Goal: Task Accomplishment & Management: Manage account settings

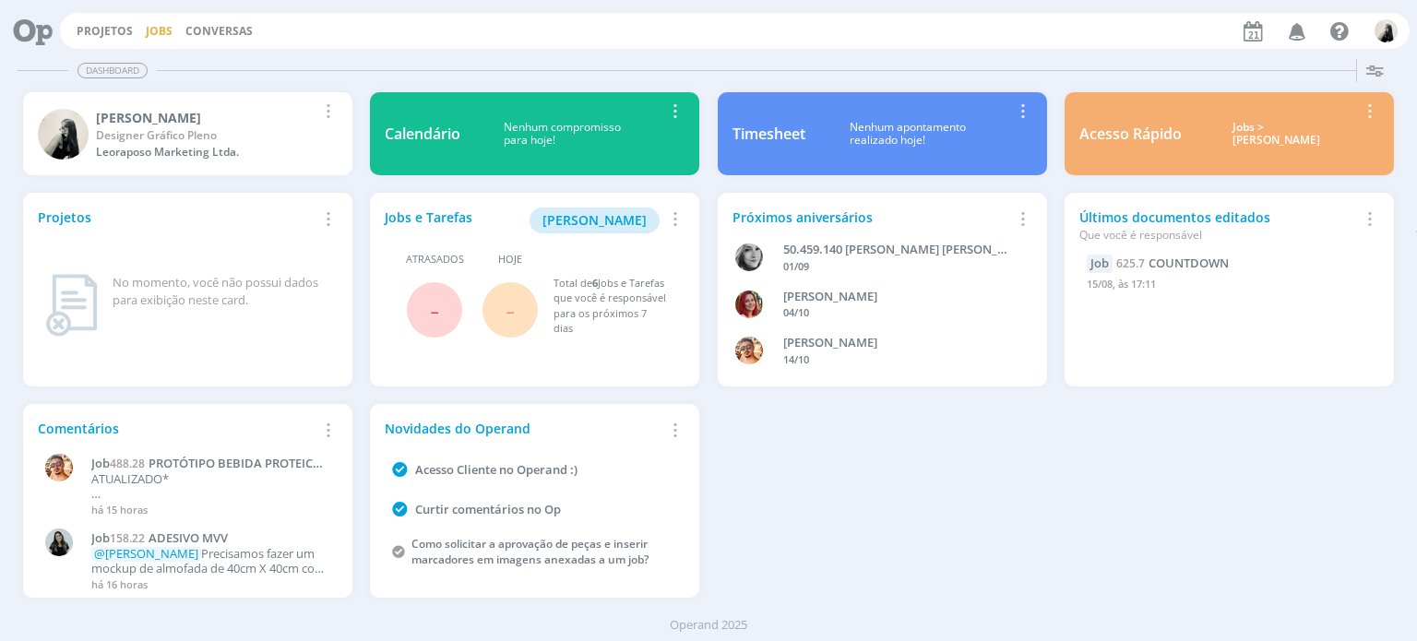
click at [151, 37] on link "Jobs" at bounding box center [159, 31] width 27 height 16
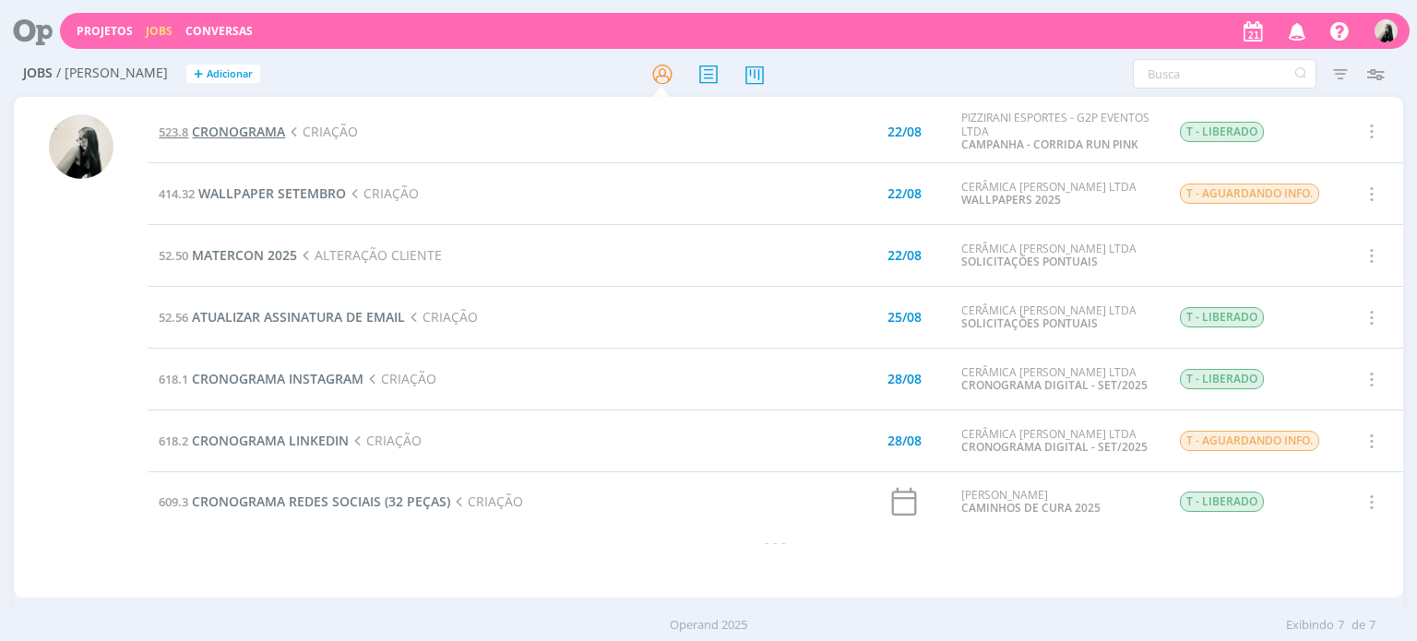
click at [265, 125] on span "CRONOGRAMA" at bounding box center [238, 132] width 93 height 18
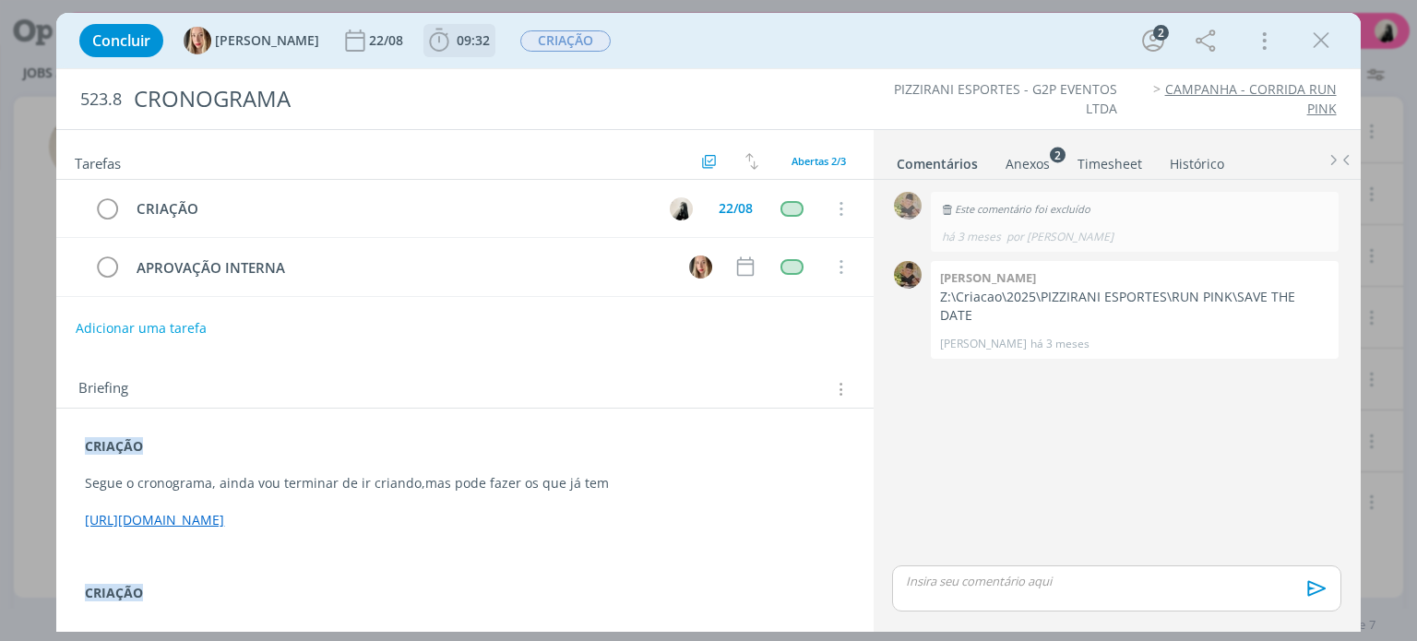
click at [443, 46] on icon "dialog" at bounding box center [439, 41] width 28 height 28
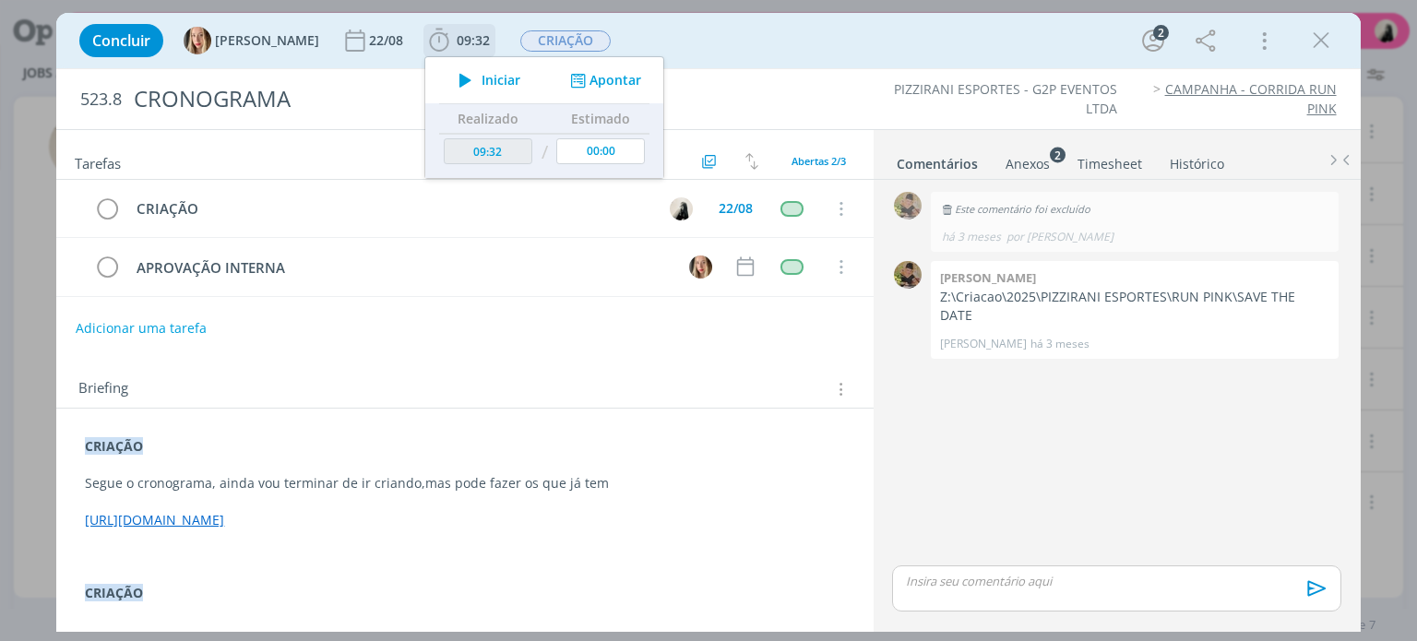
click at [458, 72] on icon "dialog" at bounding box center [465, 80] width 32 height 24
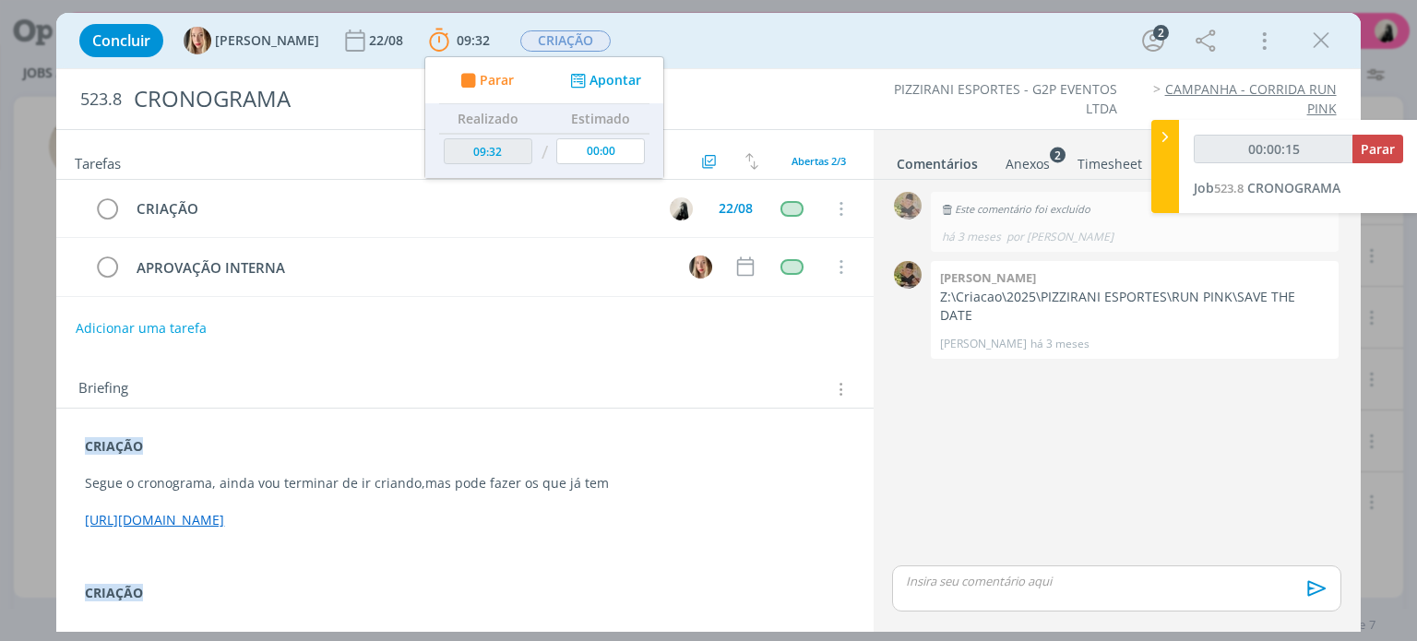
click at [224, 519] on link "[URL][DOMAIN_NAME]" at bounding box center [154, 520] width 139 height 18
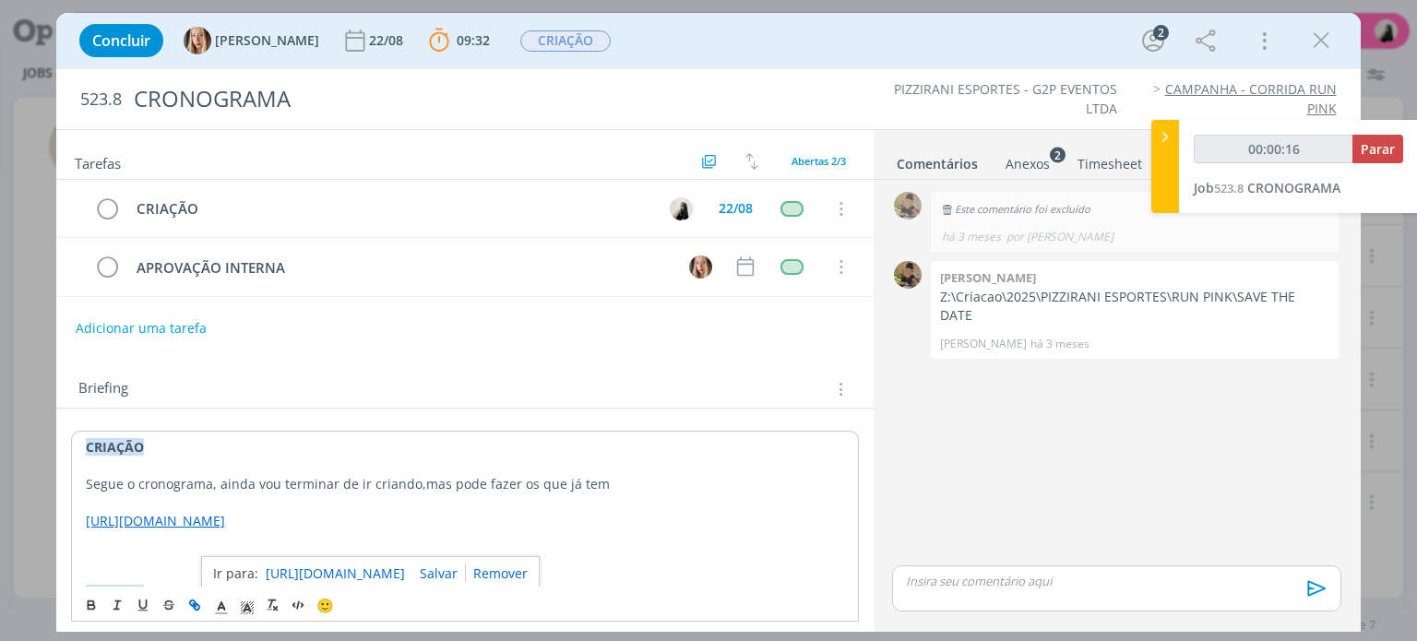
click at [387, 564] on link "[URL][DOMAIN_NAME]" at bounding box center [335, 574] width 139 height 24
click at [1325, 37] on icon "dialog" at bounding box center [1321, 41] width 28 height 28
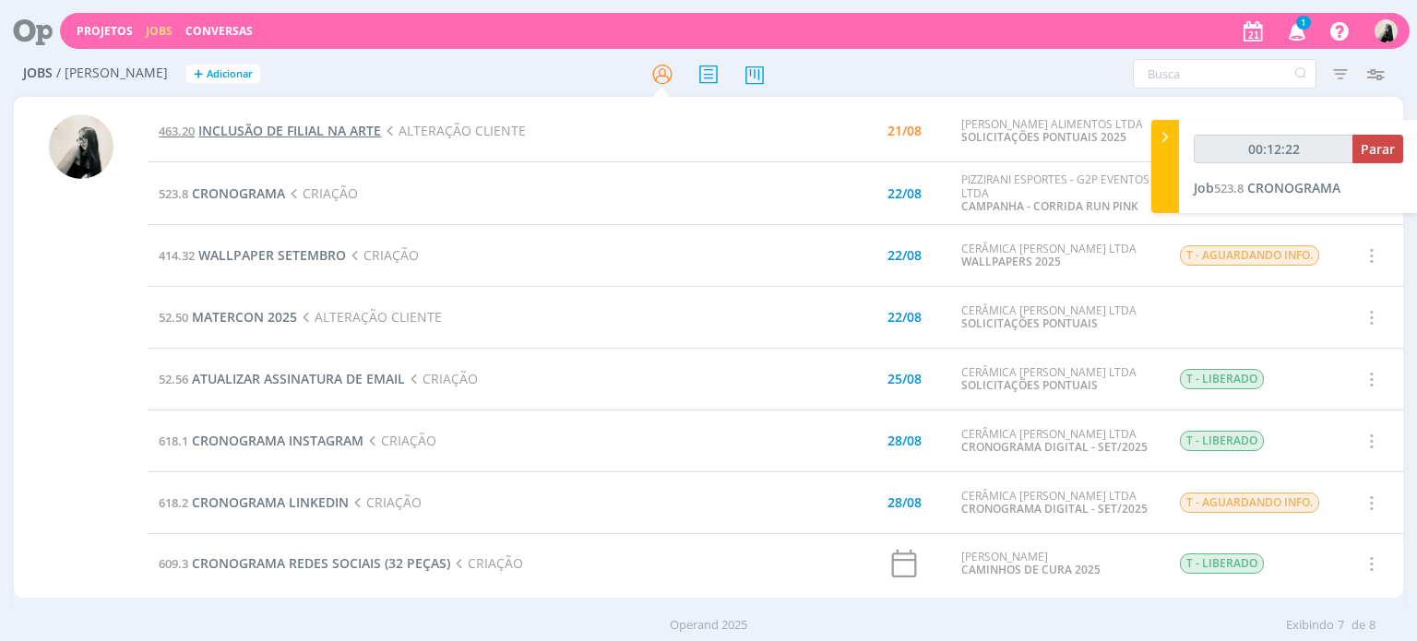
click at [316, 133] on span "INCLUSÃO DE FILIAL NA ARTE" at bounding box center [289, 131] width 183 height 18
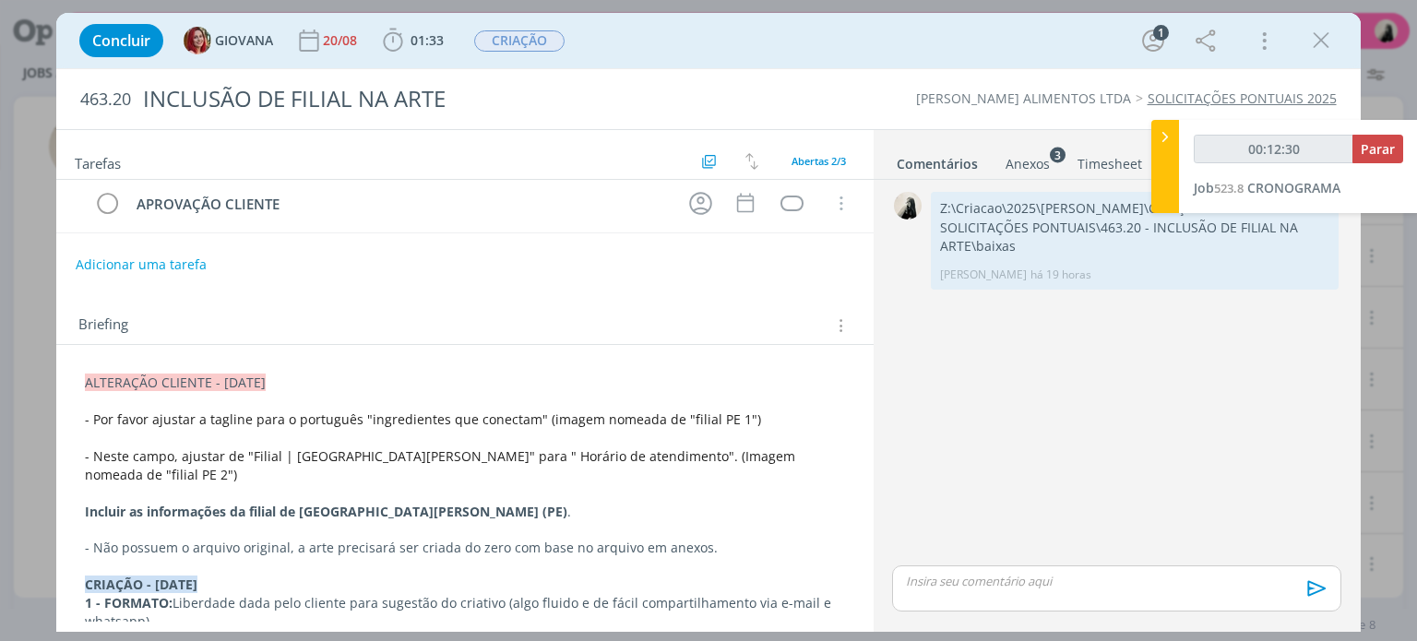
scroll to position [92, 0]
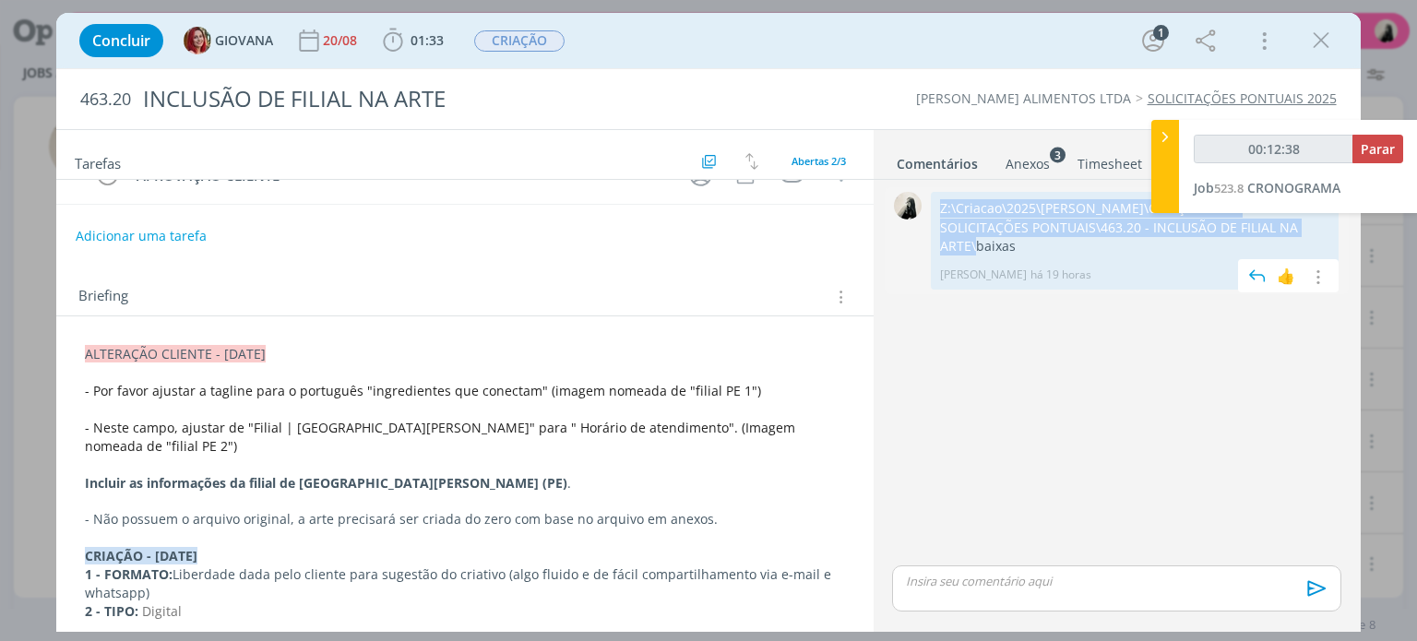
drag, startPoint x: 939, startPoint y: 201, endPoint x: 1288, endPoint y: 228, distance: 349.8
click at [1288, 228] on div "Z:\Criacao\2025\[PERSON_NAME]\CRIAÇÃO\463 - SOLICITAÇÕES PONTUAIS\463.20 - INCL…" at bounding box center [1135, 241] width 408 height 98
copy p "Z:\Criacao\2025\[PERSON_NAME]\CRIAÇÃO\463 - SOLICITAÇÕES PONTUAIS\463.20 - INCL…"
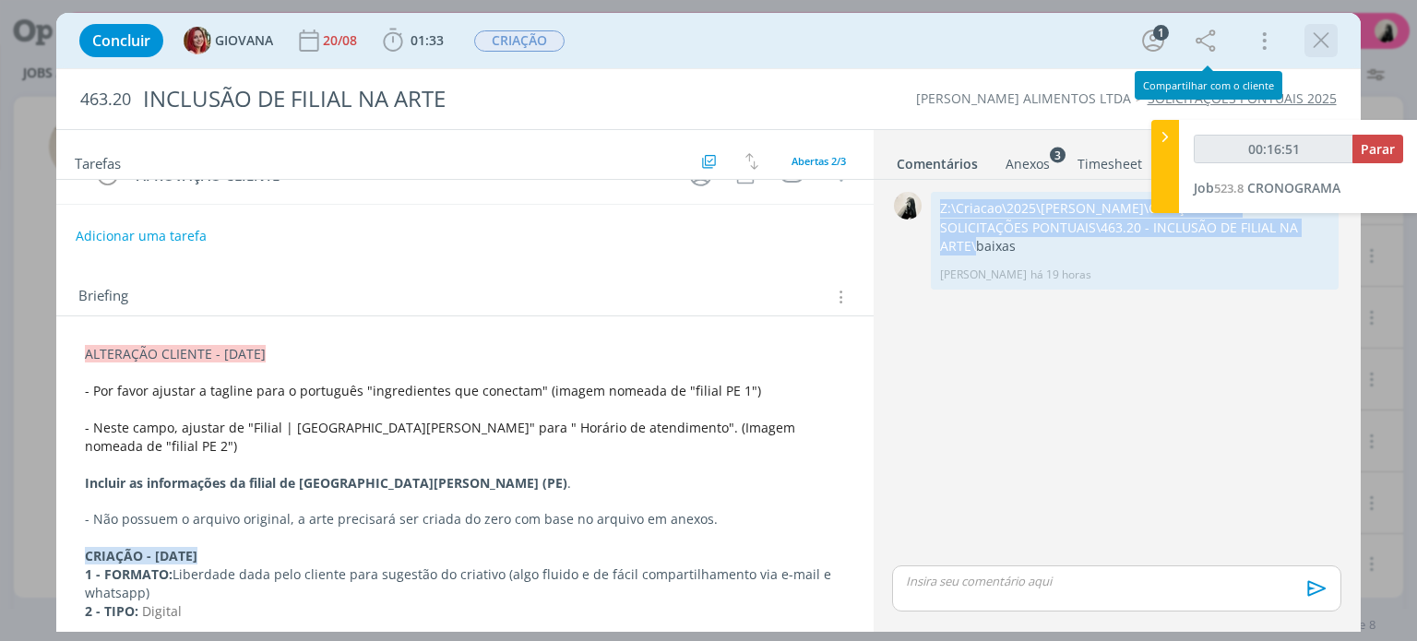
click at [1322, 38] on icon "dialog" at bounding box center [1321, 41] width 28 height 28
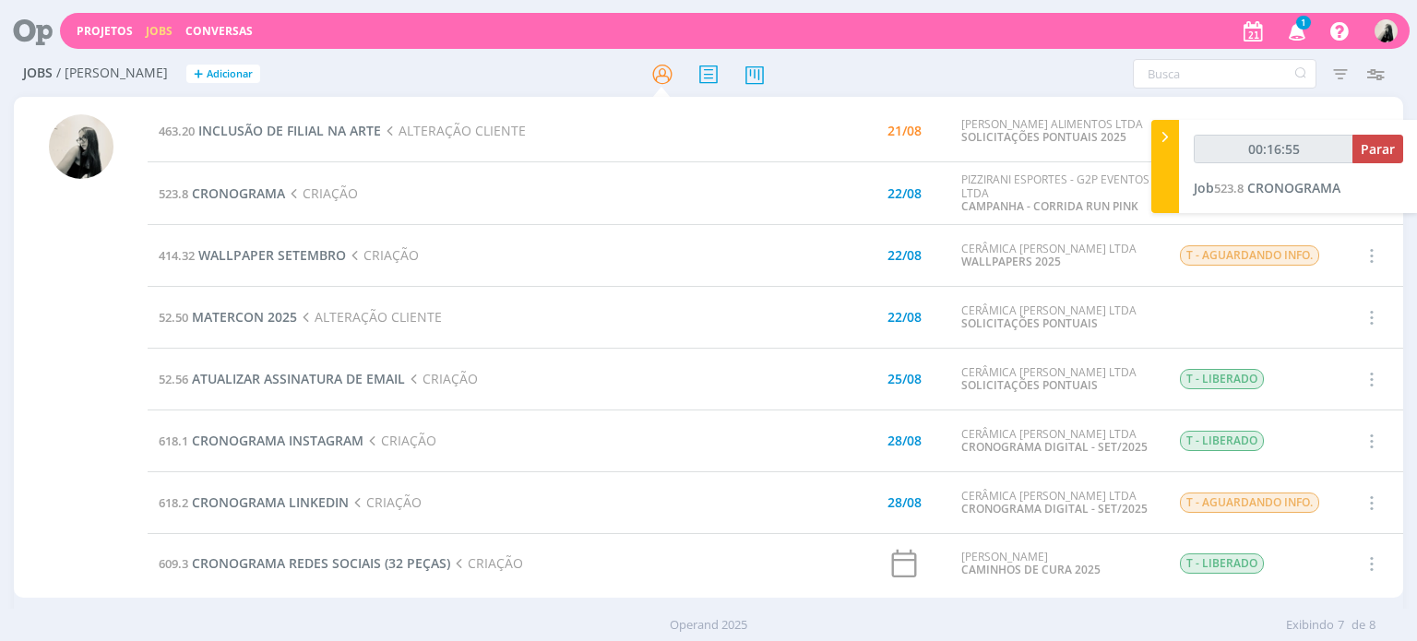
click at [1300, 29] on icon "button" at bounding box center [1298, 30] width 32 height 31
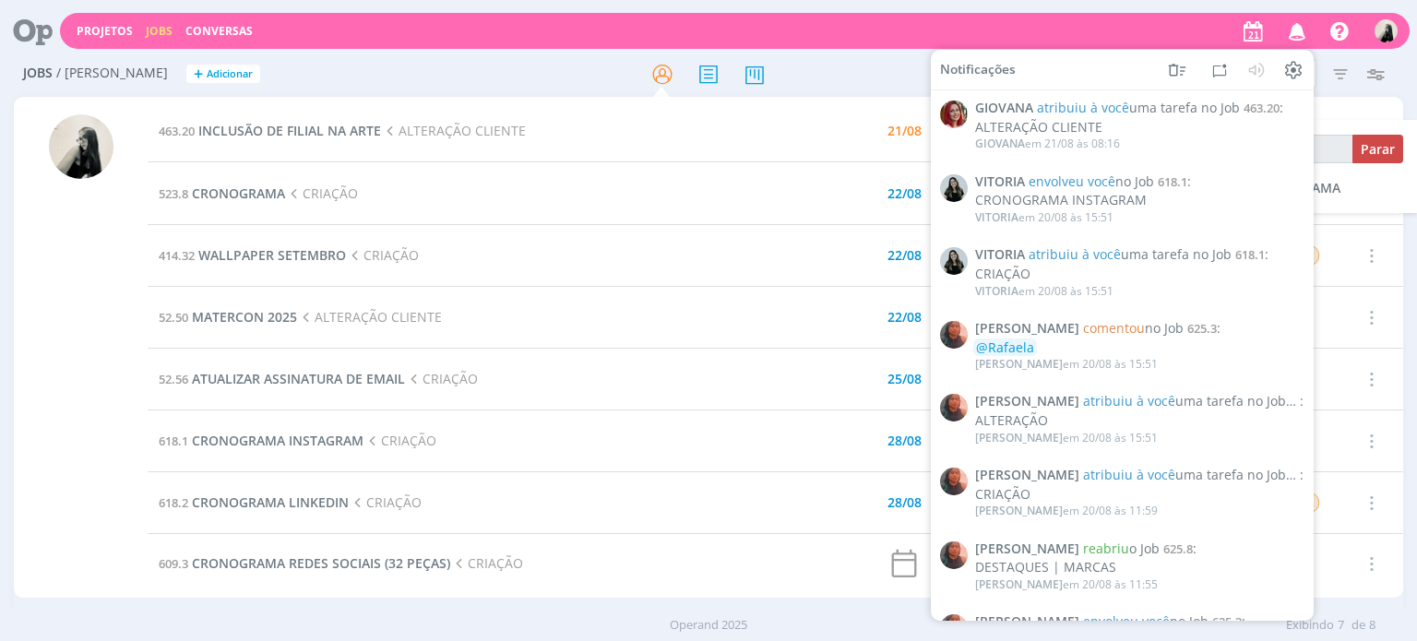
click at [630, 243] on td "414.32 WALLPAPER SETEMBRO CRIAÇÃO" at bounding box center [448, 256] width 600 height 62
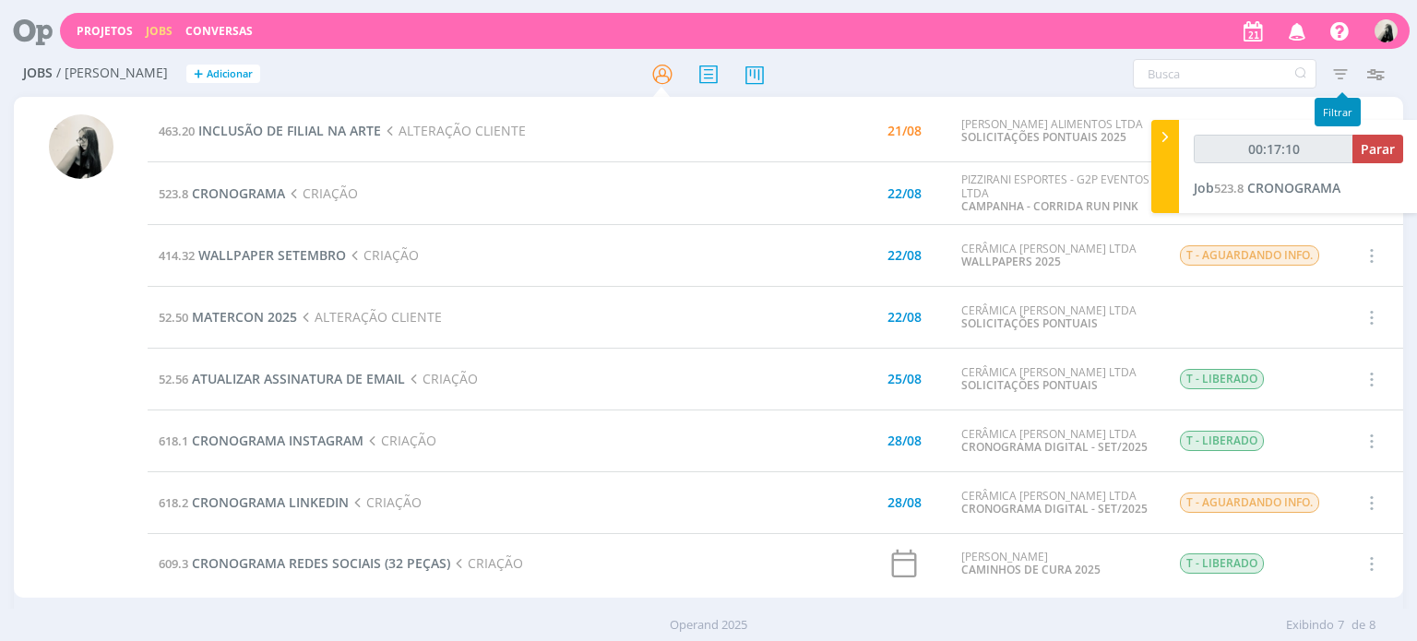
click at [1296, 35] on icon "button" at bounding box center [1298, 30] width 32 height 31
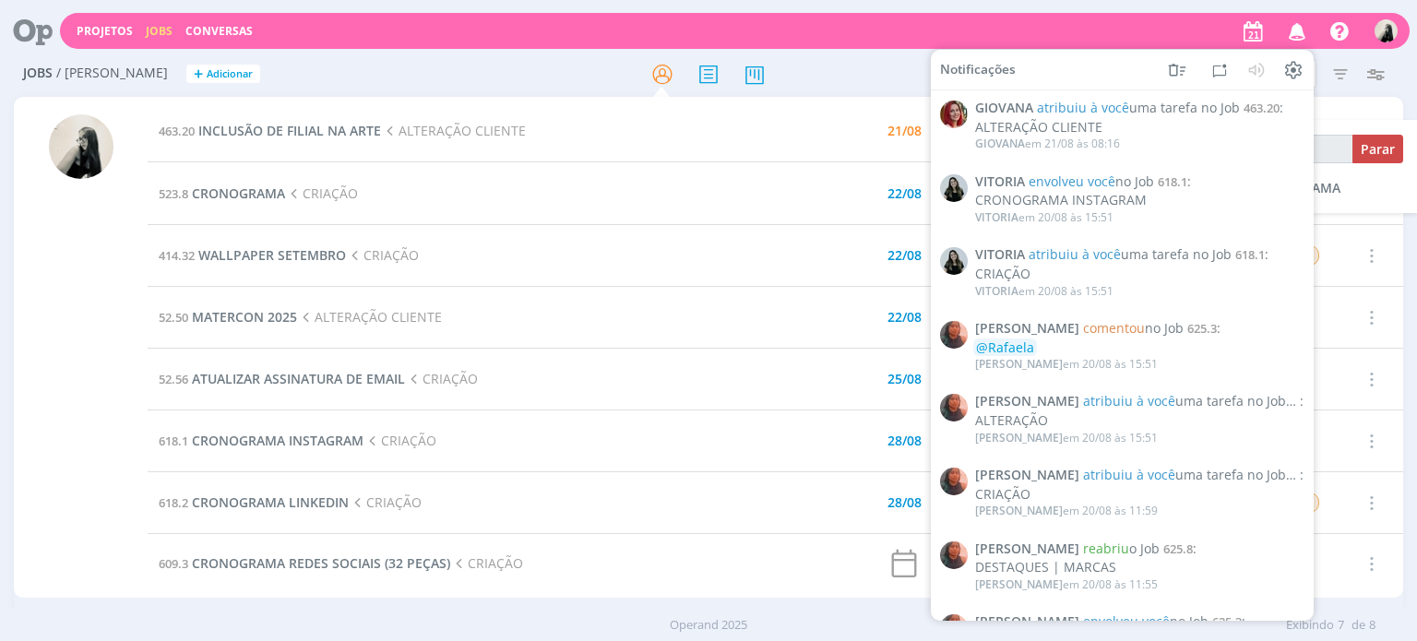
click at [1296, 35] on icon "button" at bounding box center [1298, 30] width 32 height 31
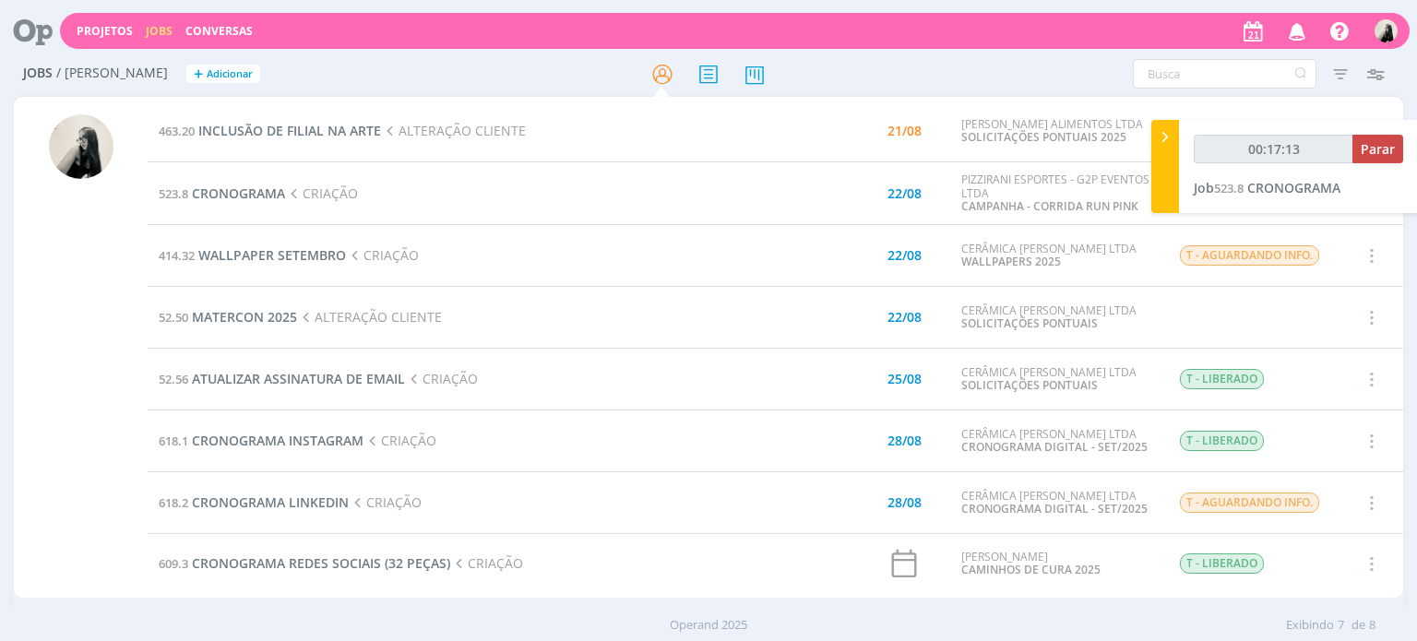
click at [692, 362] on td "52.56 ATUALIZAR ASSINATURA DE EMAIL CRIAÇÃO" at bounding box center [448, 380] width 600 height 62
click at [324, 137] on span "INCLUSÃO DE FILIAL NA ARTE" at bounding box center [289, 131] width 183 height 18
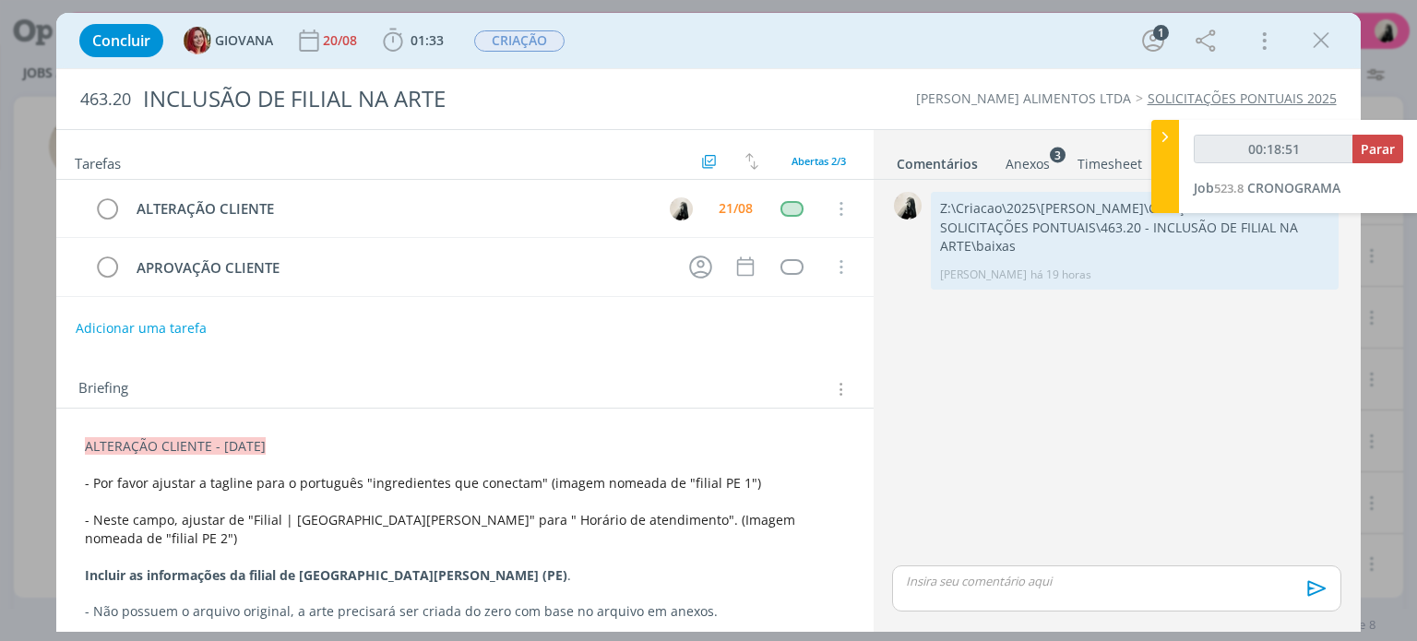
click at [1030, 169] on div "Anexos 3" at bounding box center [1028, 164] width 44 height 18
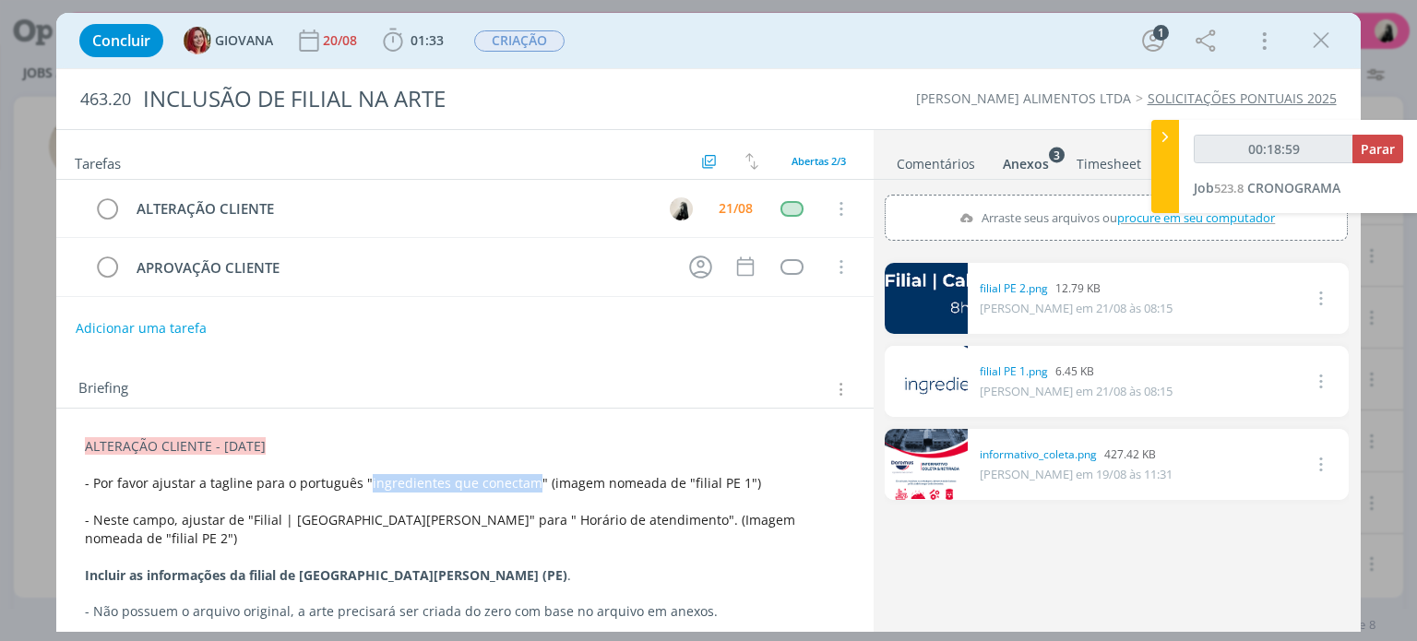
drag, startPoint x: 524, startPoint y: 486, endPoint x: 362, endPoint y: 479, distance: 162.6
click at [362, 479] on span "- Por favor ajustar a tagline para o português "ingredientes que conectam" (ima…" at bounding box center [423, 483] width 676 height 18
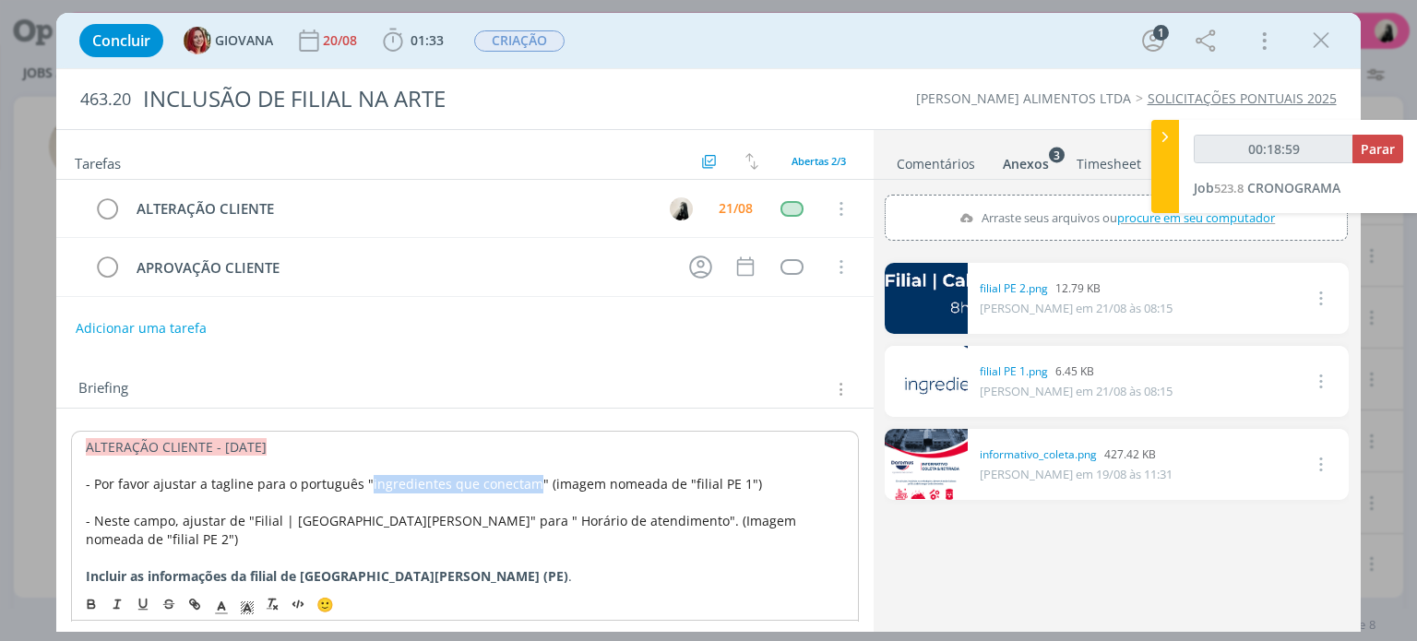
copy span "ingredientes que conectam"
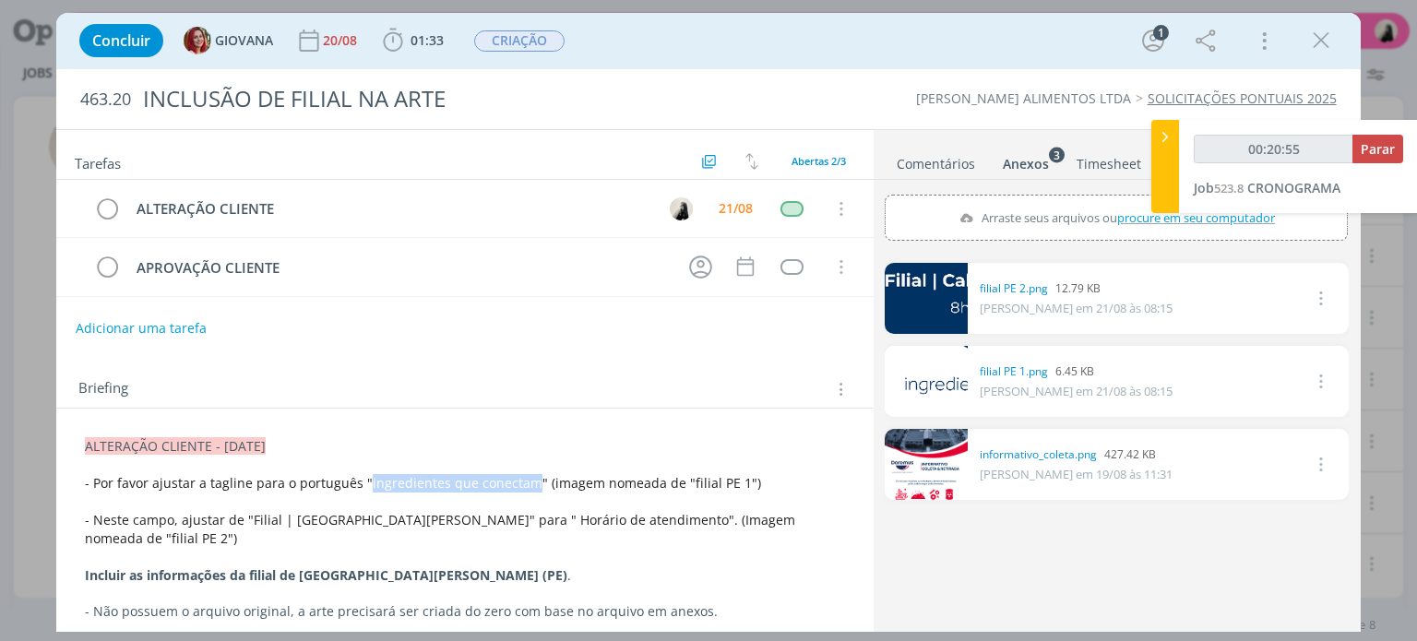
click at [941, 313] on link "dialog" at bounding box center [926, 298] width 83 height 71
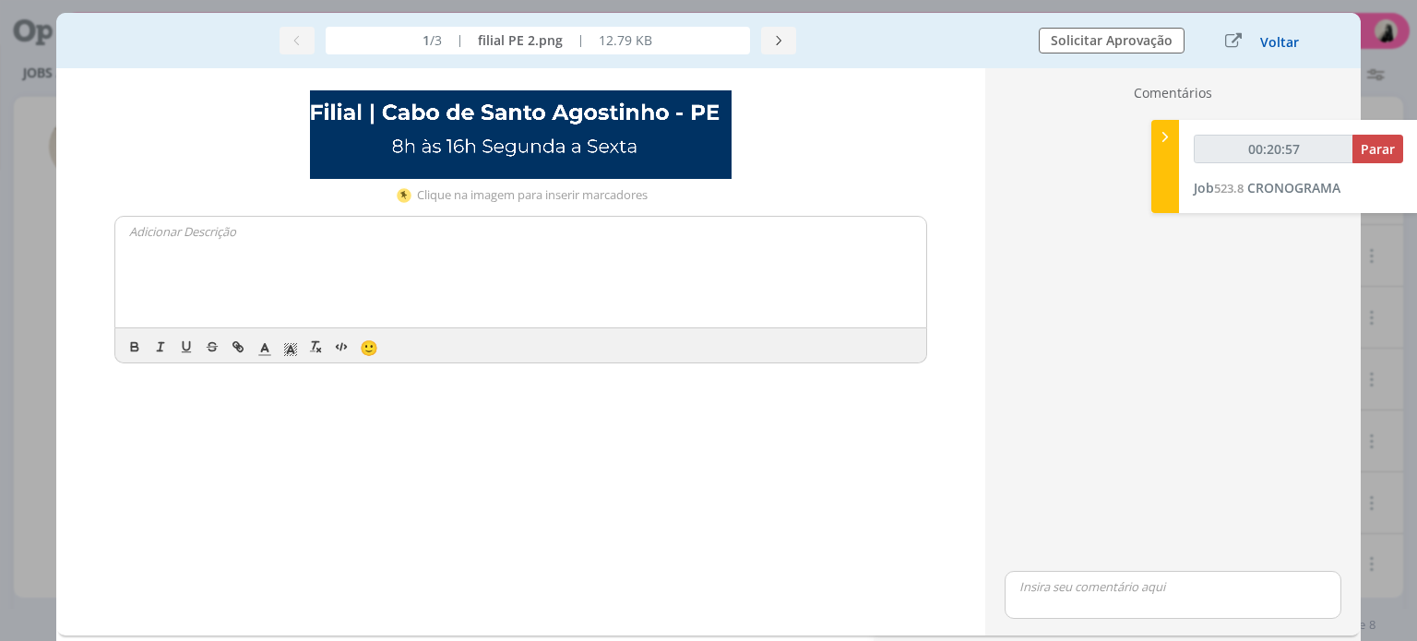
click at [1268, 37] on button "Voltar" at bounding box center [1279, 42] width 41 height 15
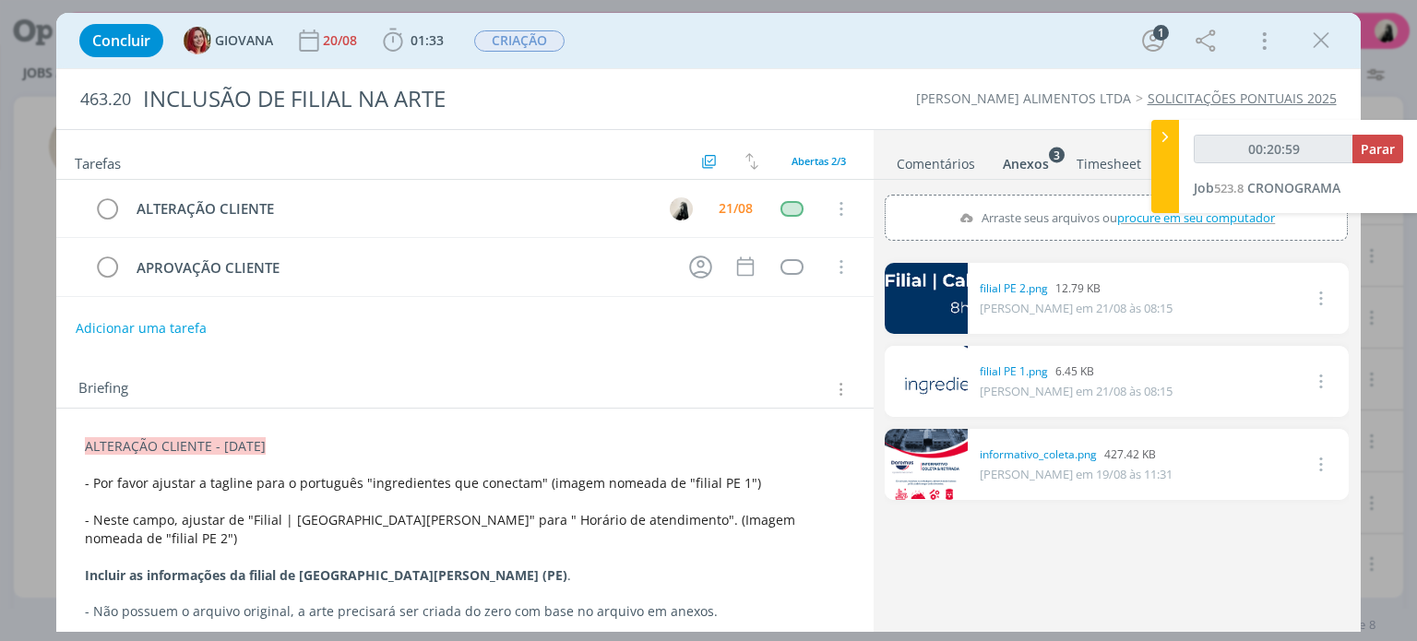
click at [365, 527] on p "- Neste campo, ajustar de "Filial | [GEOGRAPHIC_DATA][PERSON_NAME]" para " Horá…" at bounding box center [464, 529] width 759 height 37
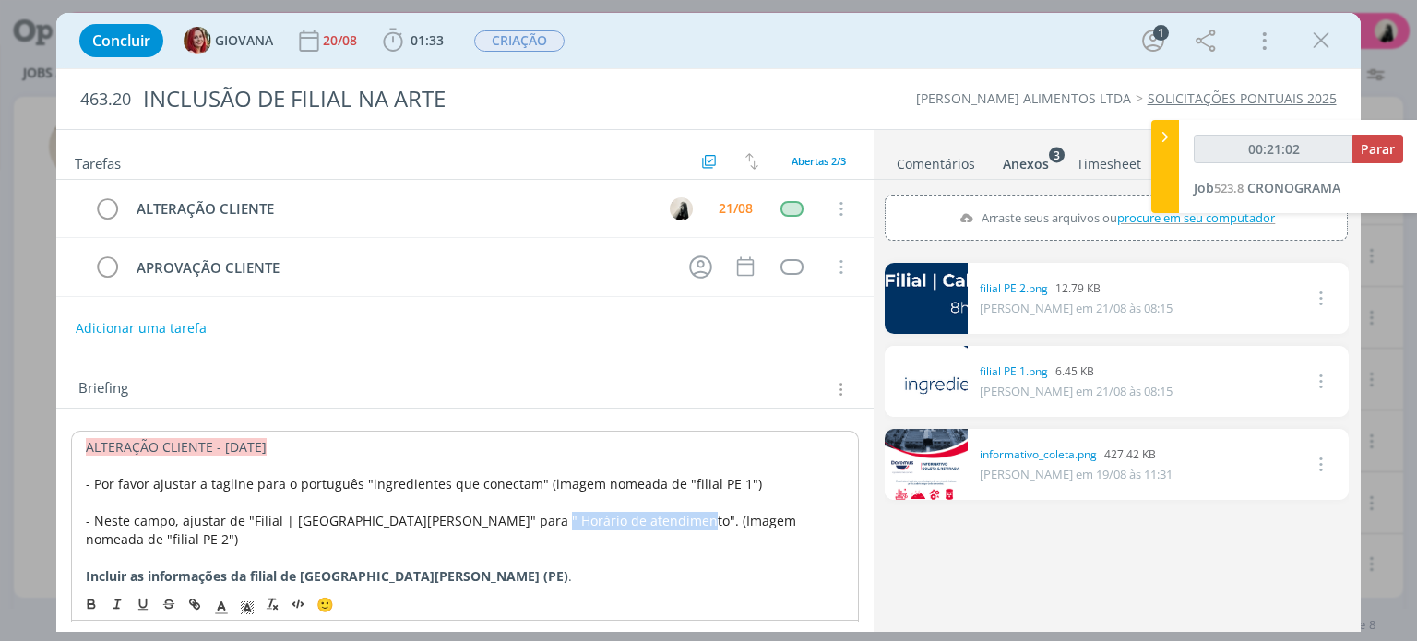
drag, startPoint x: 513, startPoint y: 520, endPoint x: 659, endPoint y: 519, distance: 145.8
click at [659, 519] on span "- Neste campo, ajustar de "Filial | [GEOGRAPHIC_DATA][PERSON_NAME]" para " Horá…" at bounding box center [443, 530] width 714 height 36
copy span "Horário de atendimento"
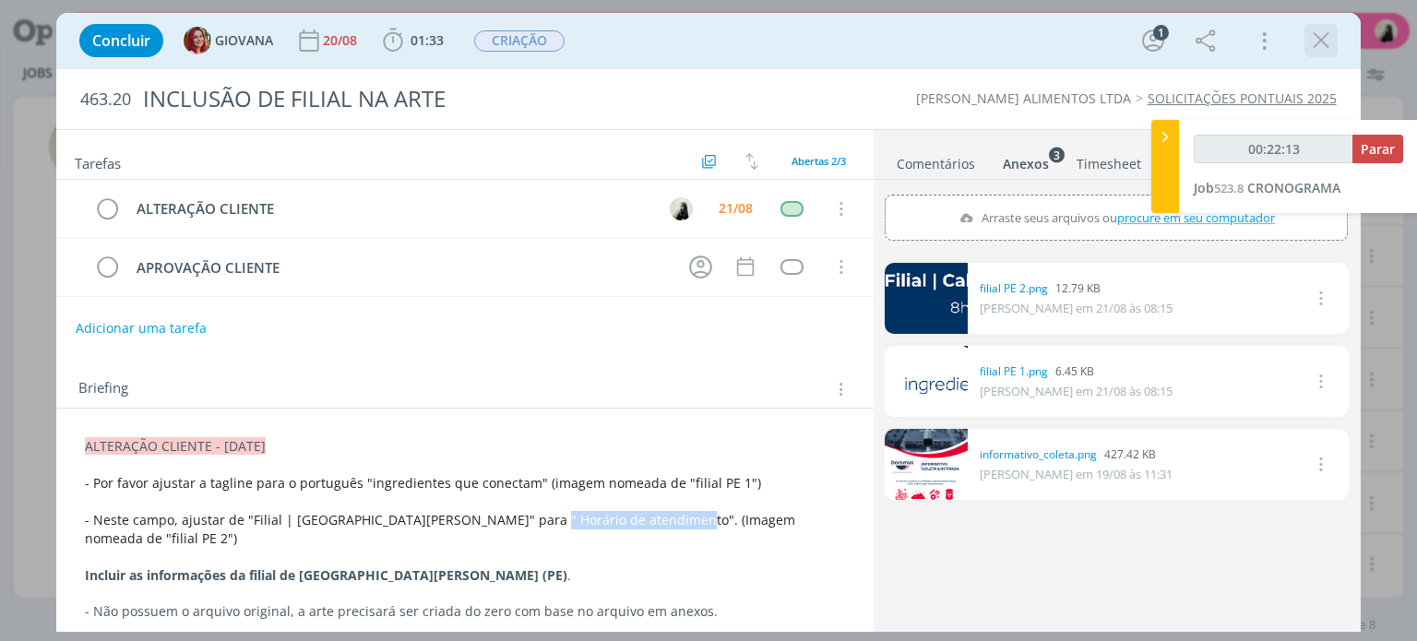
drag, startPoint x: 1318, startPoint y: 39, endPoint x: 807, endPoint y: 240, distance: 548.4
click at [1318, 39] on icon "dialog" at bounding box center [1321, 41] width 28 height 28
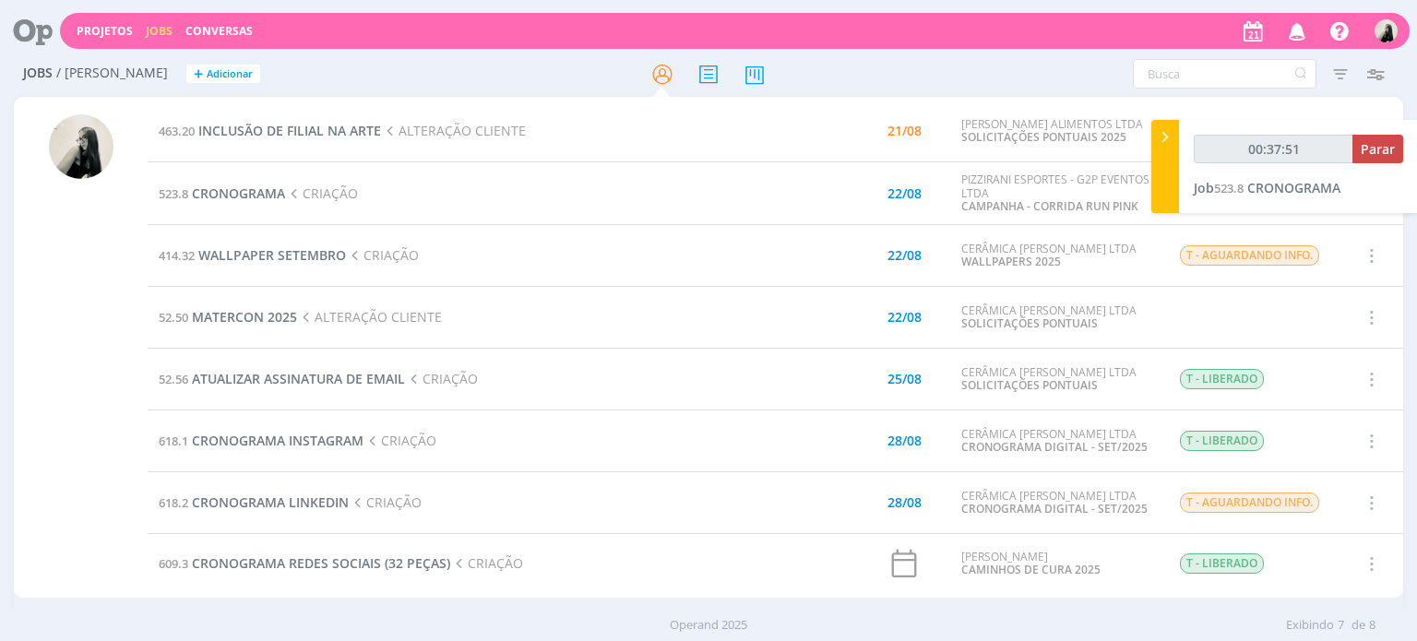
click at [598, 326] on td "52.50 MATERCON 2025 ALTERAÇÃO CLIENTE" at bounding box center [448, 318] width 600 height 62
click at [1302, 22] on span "1" at bounding box center [1303, 23] width 15 height 14
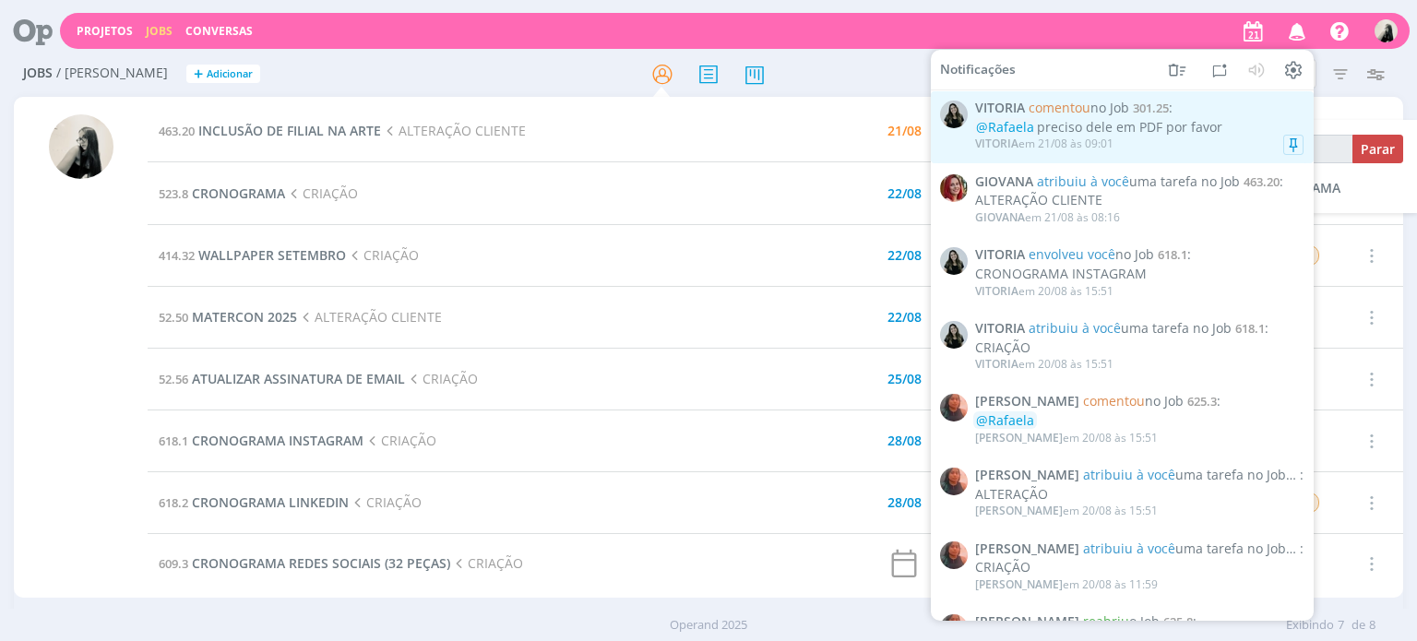
click at [1188, 132] on div "@[PERSON_NAME] preciso dele em PDF por favor" at bounding box center [1139, 128] width 328 height 16
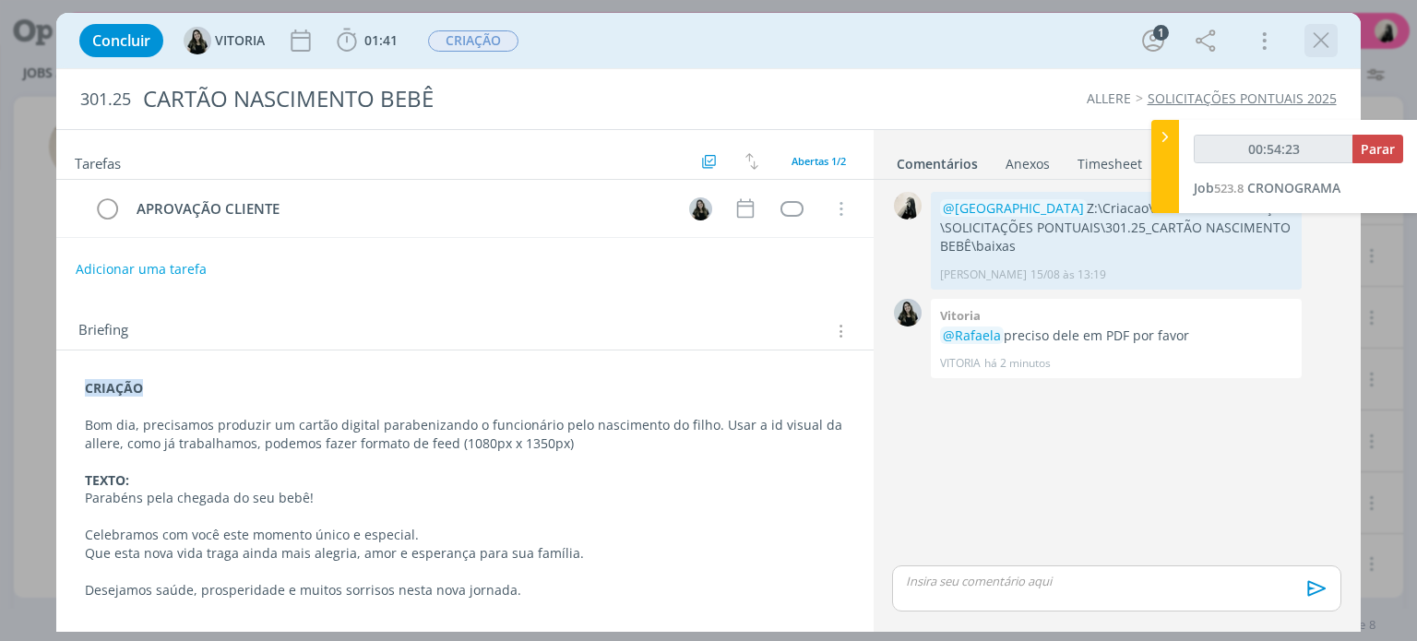
click at [1309, 44] on icon "dialog" at bounding box center [1321, 41] width 28 height 28
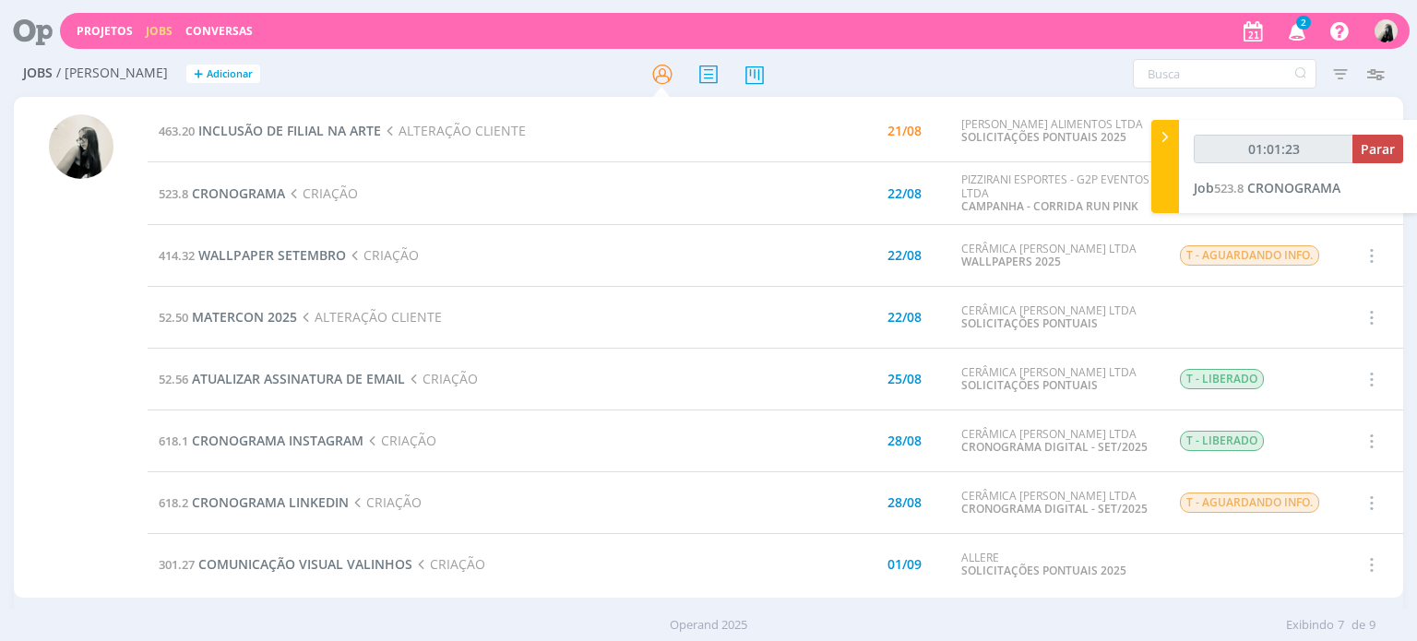
click at [1295, 29] on icon "button" at bounding box center [1298, 30] width 32 height 31
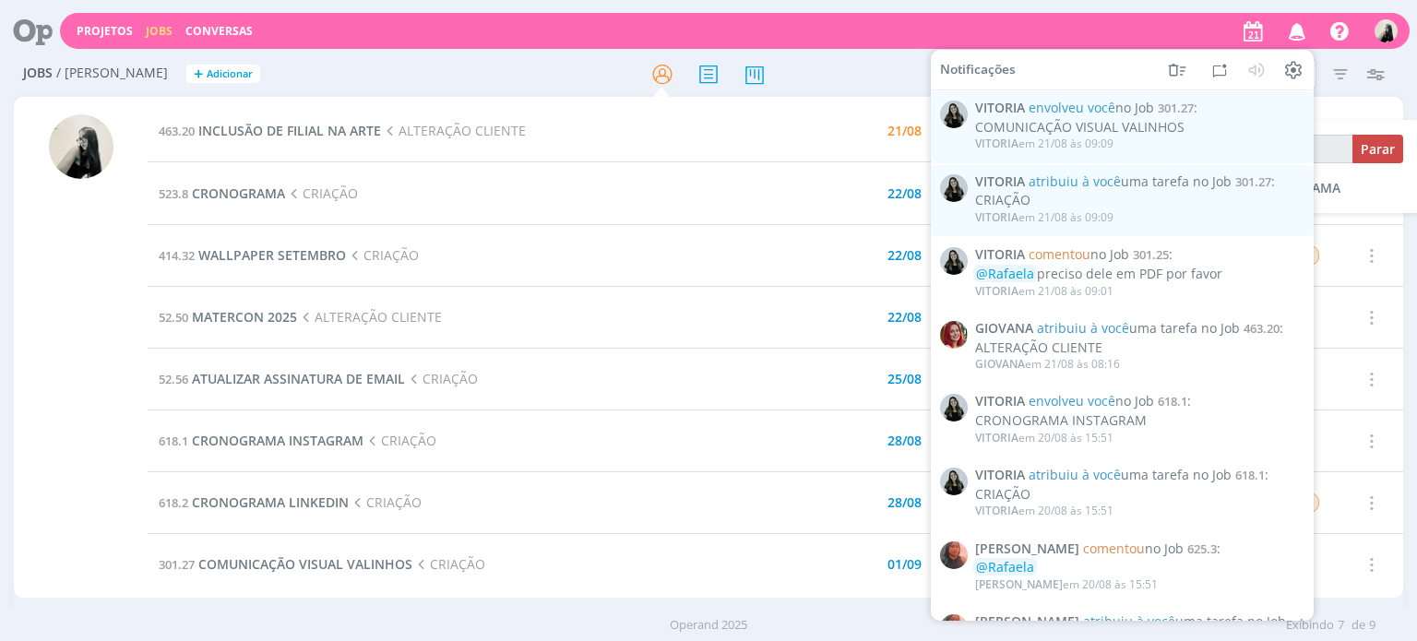
click at [1163, 125] on div "COMUNICAÇÃO VISUAL VALINHOS" at bounding box center [1139, 128] width 328 height 16
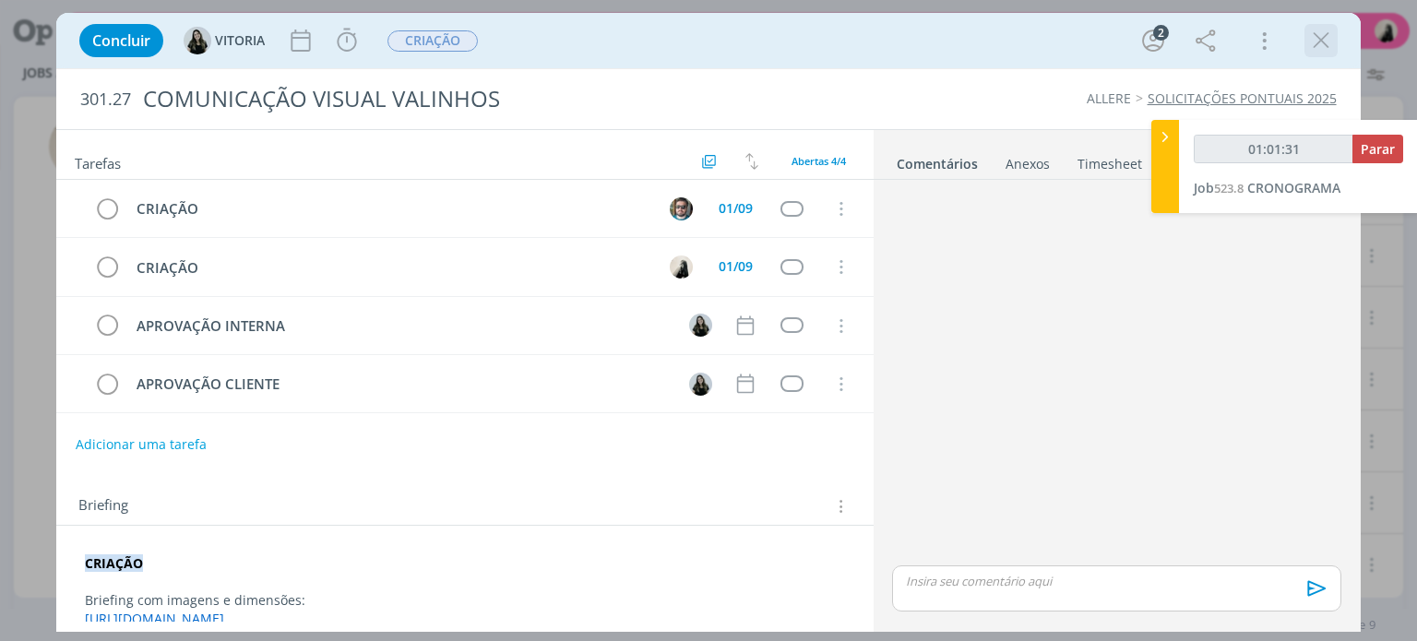
click at [1318, 44] on icon "dialog" at bounding box center [1321, 41] width 28 height 28
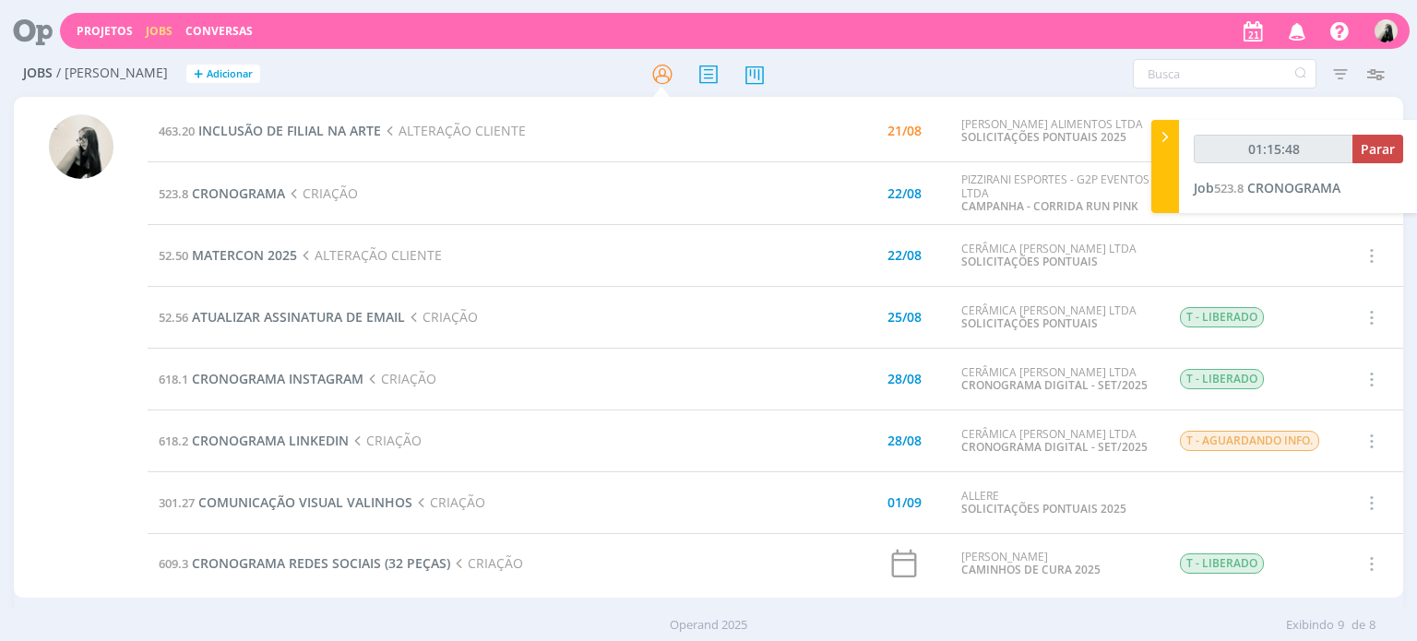
click at [1300, 34] on icon "button" at bounding box center [1298, 30] width 32 height 31
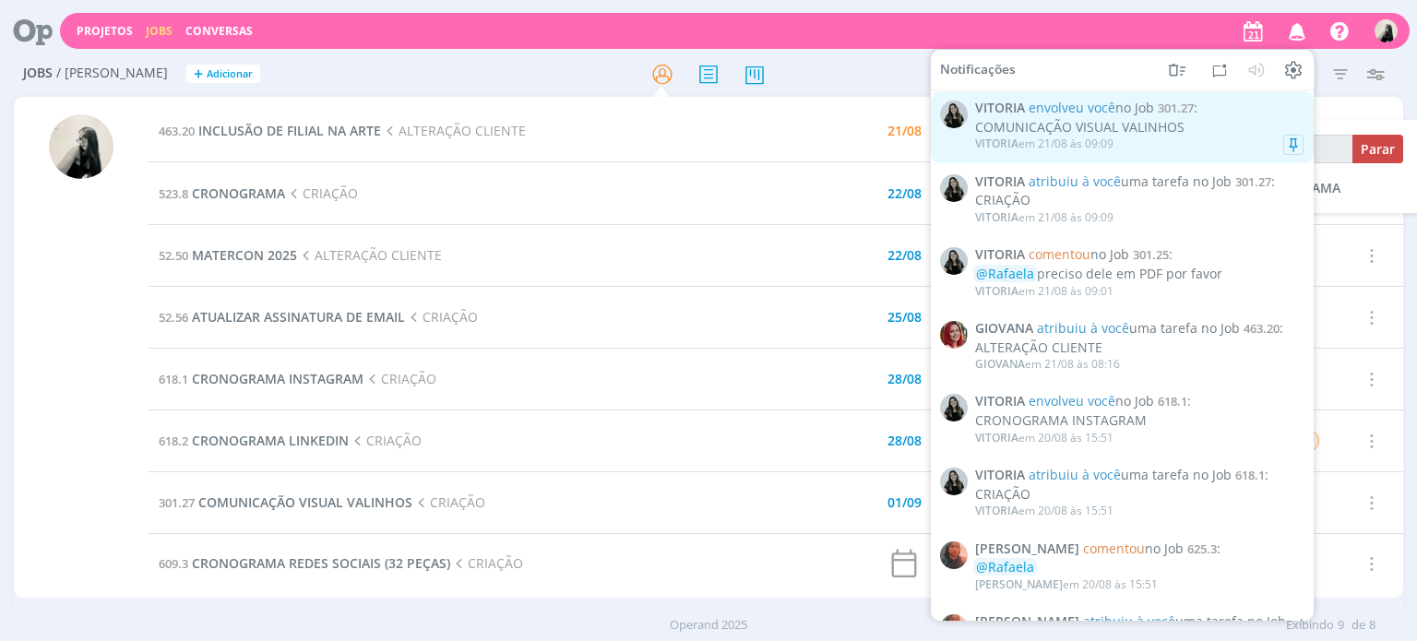
click at [1175, 139] on div "VITORIA em 21/08 às 09:09" at bounding box center [1139, 144] width 328 height 18
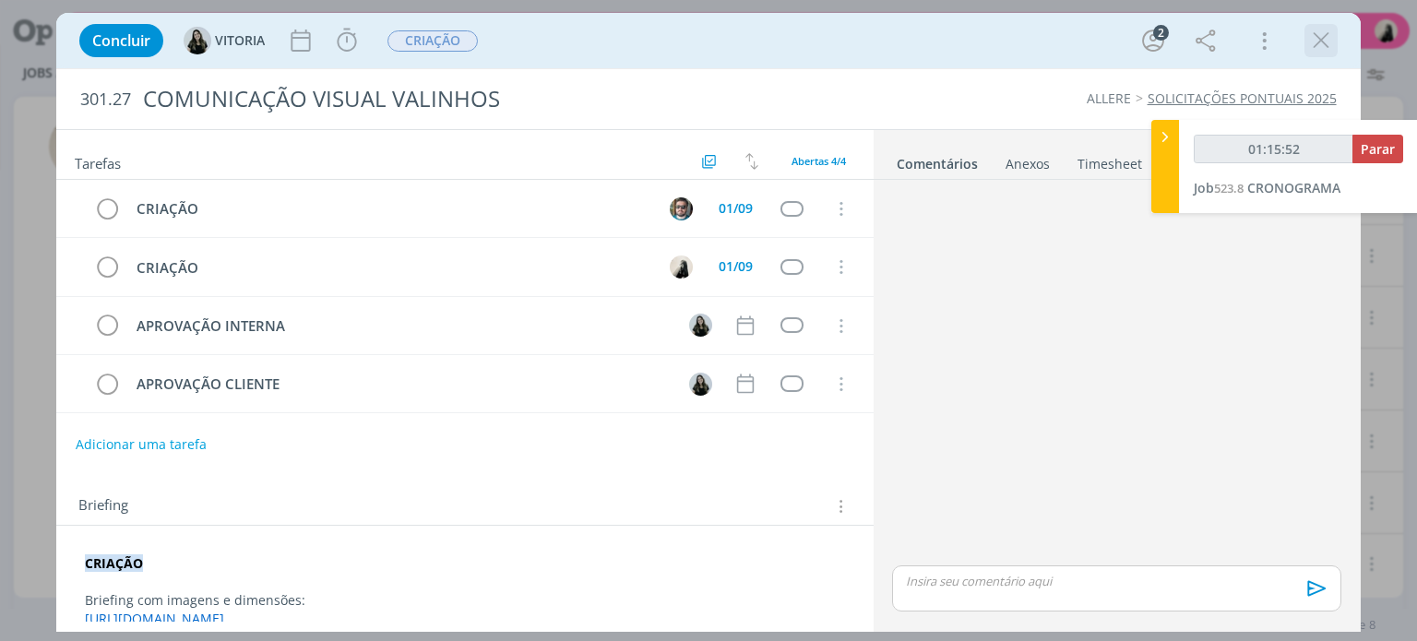
click at [1329, 37] on icon "dialog" at bounding box center [1321, 41] width 28 height 28
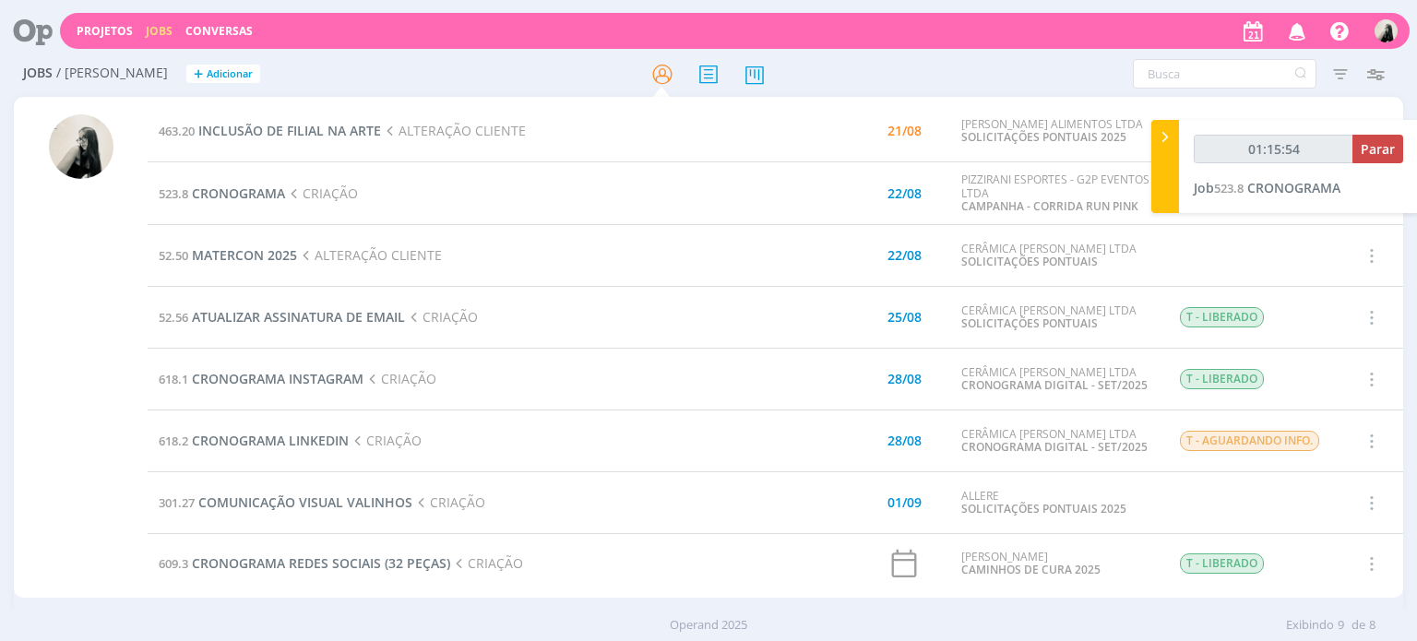
click at [571, 226] on td "52.50 MATERCON 2025 ALTERAÇÃO CLIENTE" at bounding box center [448, 256] width 600 height 62
type input "02:10:49"
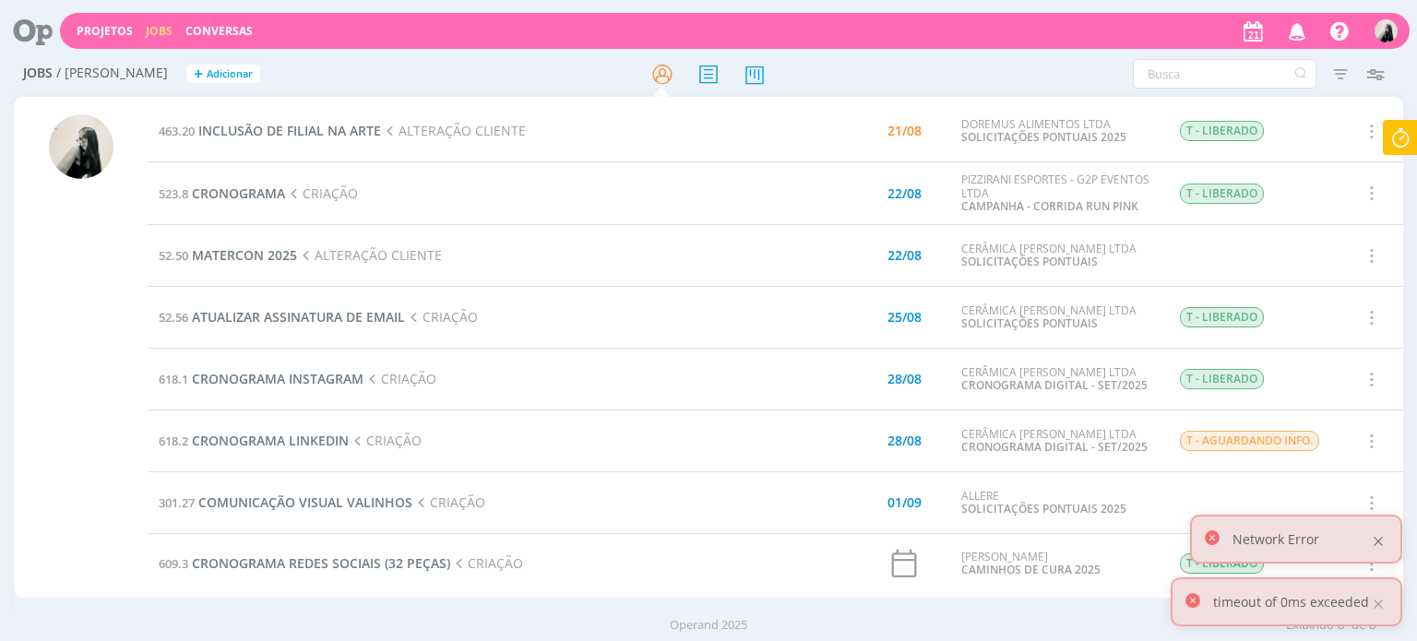
click at [1376, 538] on div at bounding box center [1378, 541] width 17 height 17
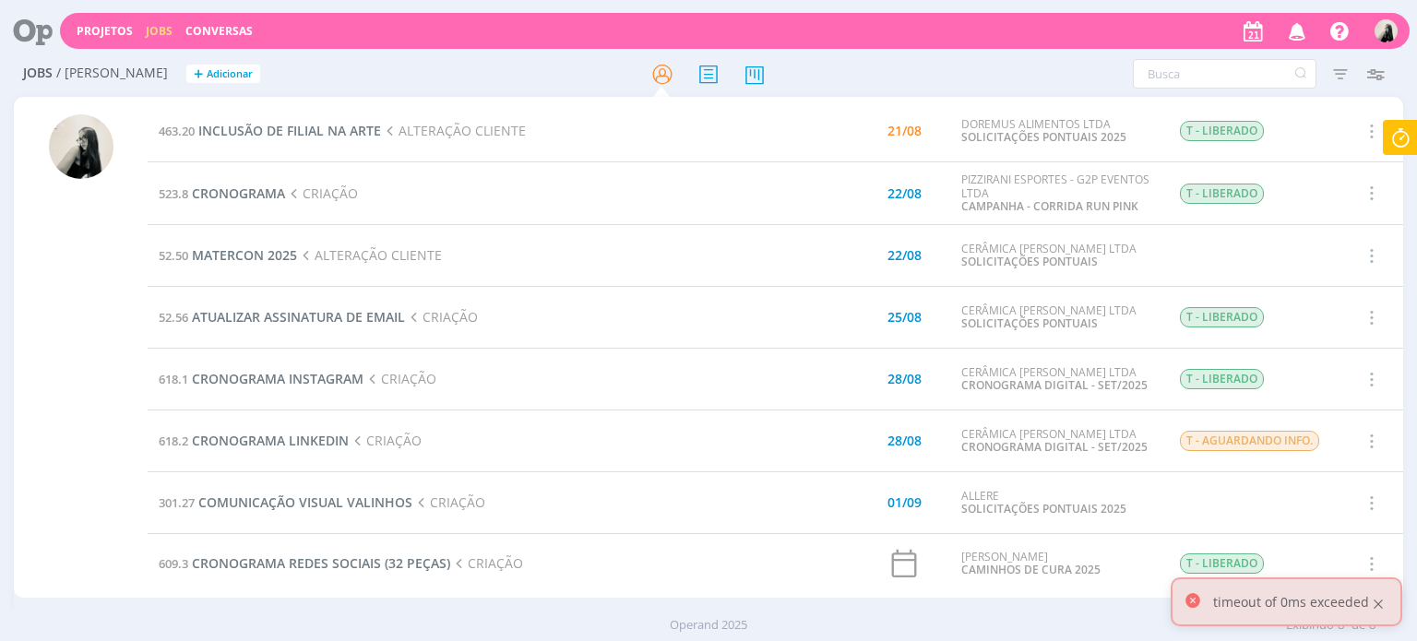
click at [1381, 599] on div at bounding box center [1378, 604] width 17 height 17
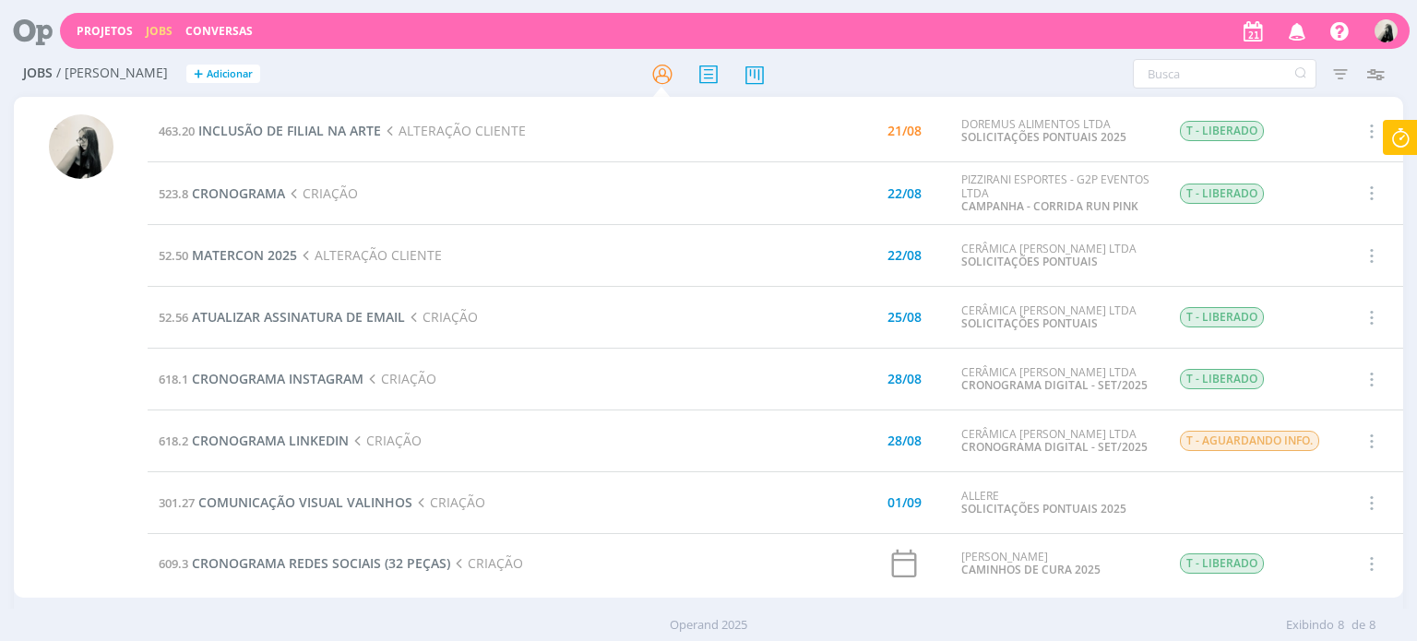
click at [652, 261] on td "52.50 MATERCON 2025 ALTERAÇÃO CLIENTE" at bounding box center [448, 256] width 600 height 62
click at [260, 194] on span "CRONOGRAMA" at bounding box center [238, 194] width 93 height 18
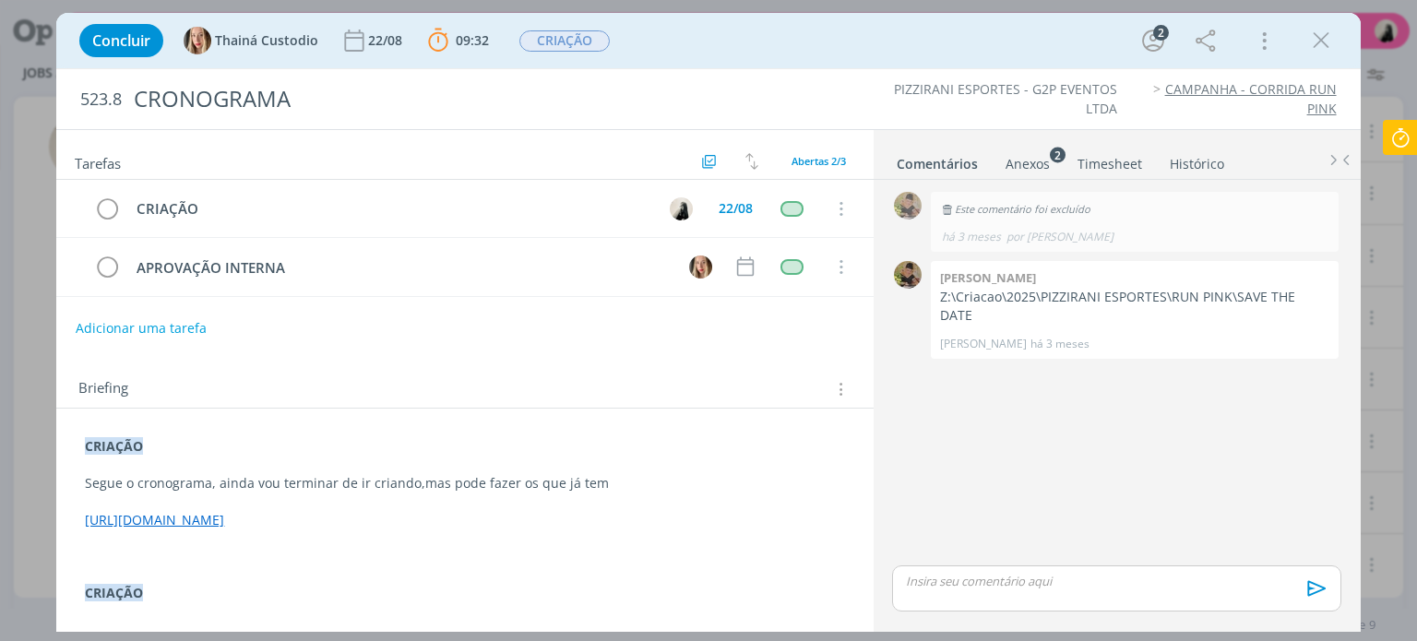
click at [993, 579] on p "dialog" at bounding box center [1116, 581] width 419 height 17
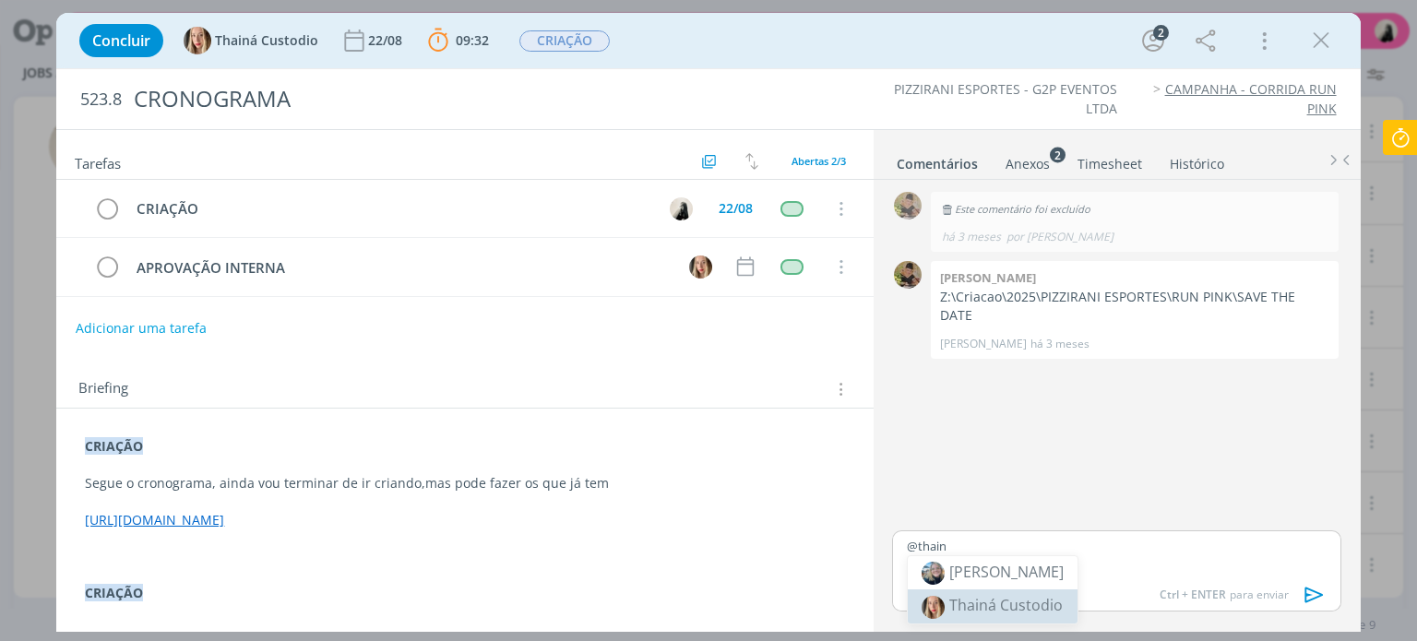
click at [1004, 601] on span "[PERSON_NAME]" at bounding box center [1005, 605] width 113 height 20
click at [1314, 591] on icon "dialog" at bounding box center [1314, 595] width 18 height 16
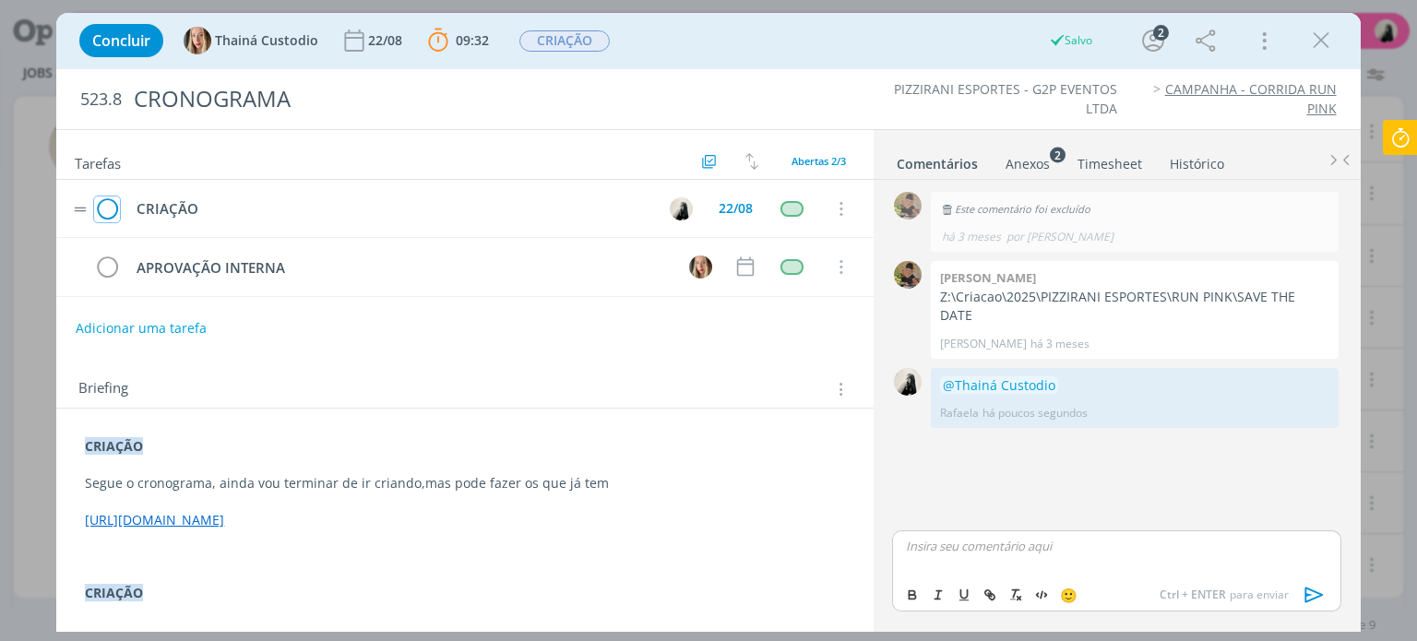
click at [112, 206] on icon "dialog" at bounding box center [107, 210] width 26 height 28
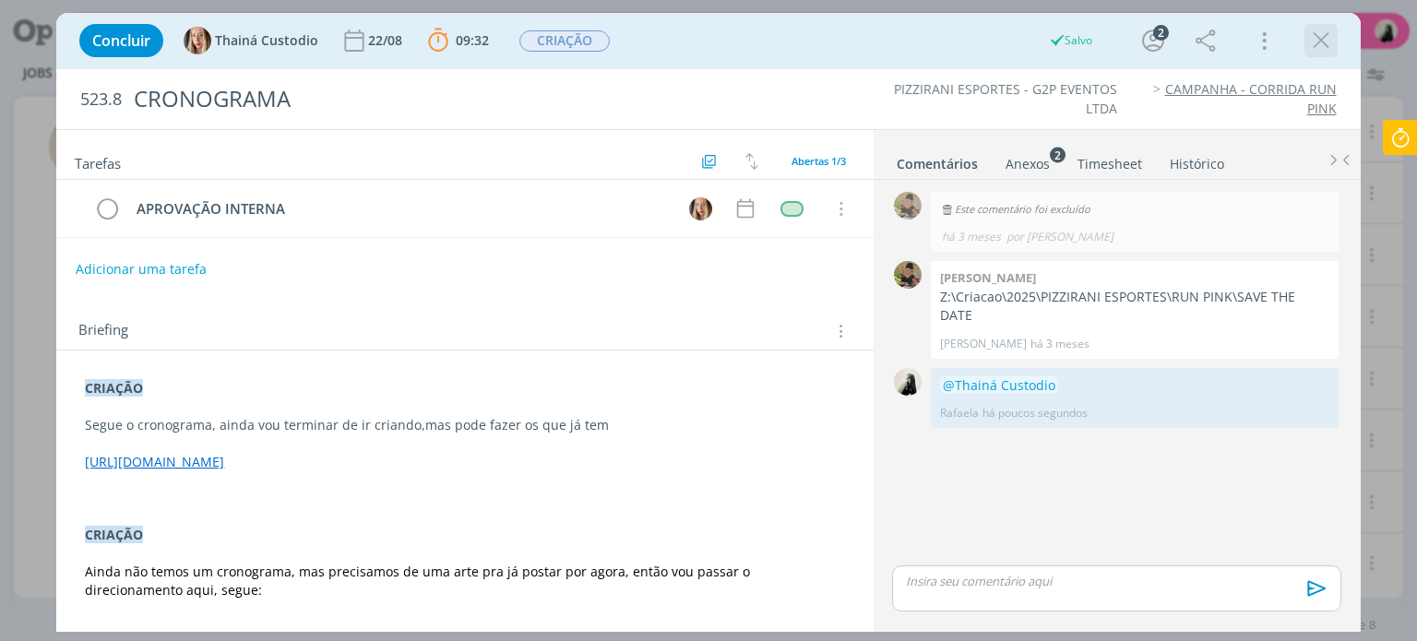
click at [1318, 48] on icon "dialog" at bounding box center [1321, 41] width 28 height 28
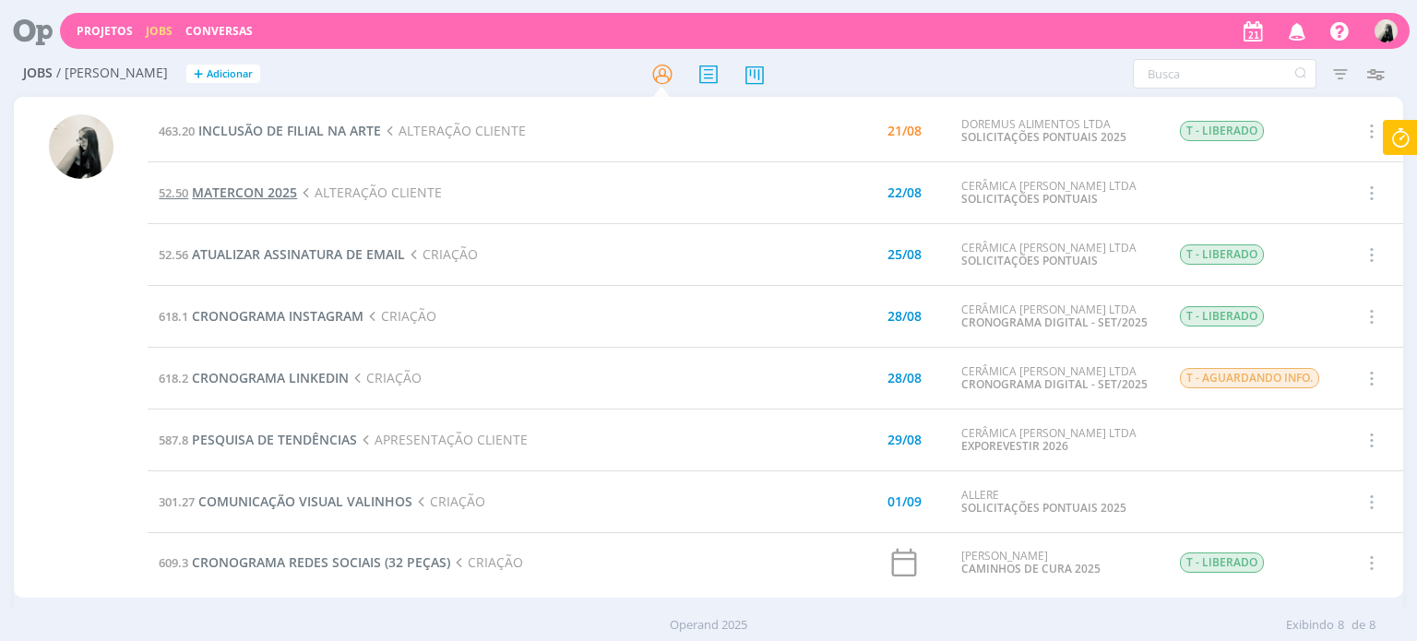
click at [247, 191] on span "MATERCON 2025" at bounding box center [244, 193] width 105 height 18
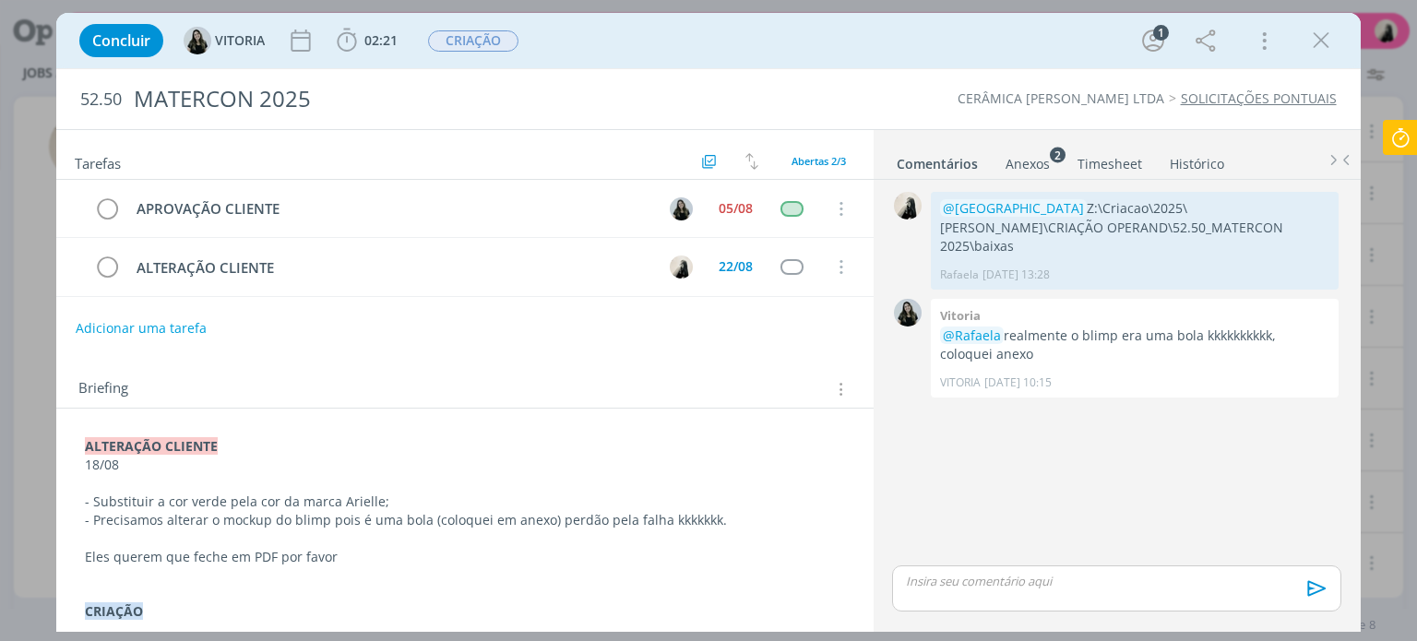
click at [1410, 139] on icon at bounding box center [1400, 138] width 33 height 36
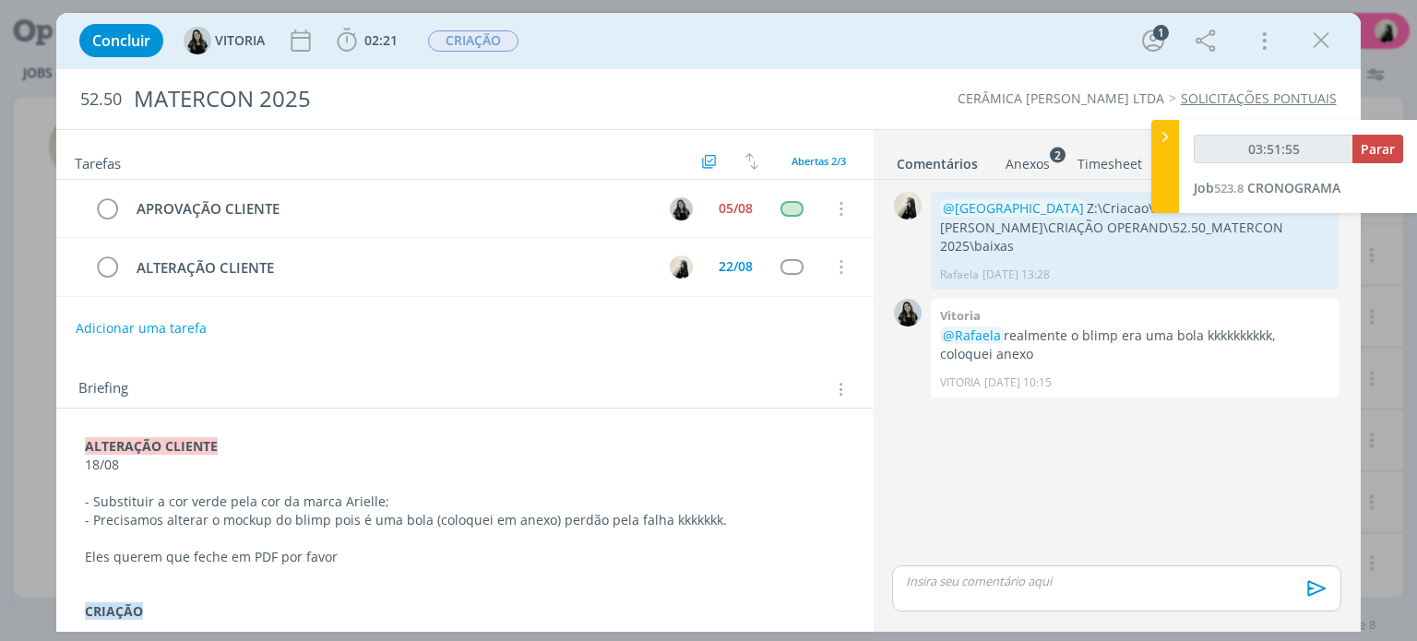
type input "03:51:56"
click at [1376, 150] on span "Parar" at bounding box center [1378, 149] width 34 height 18
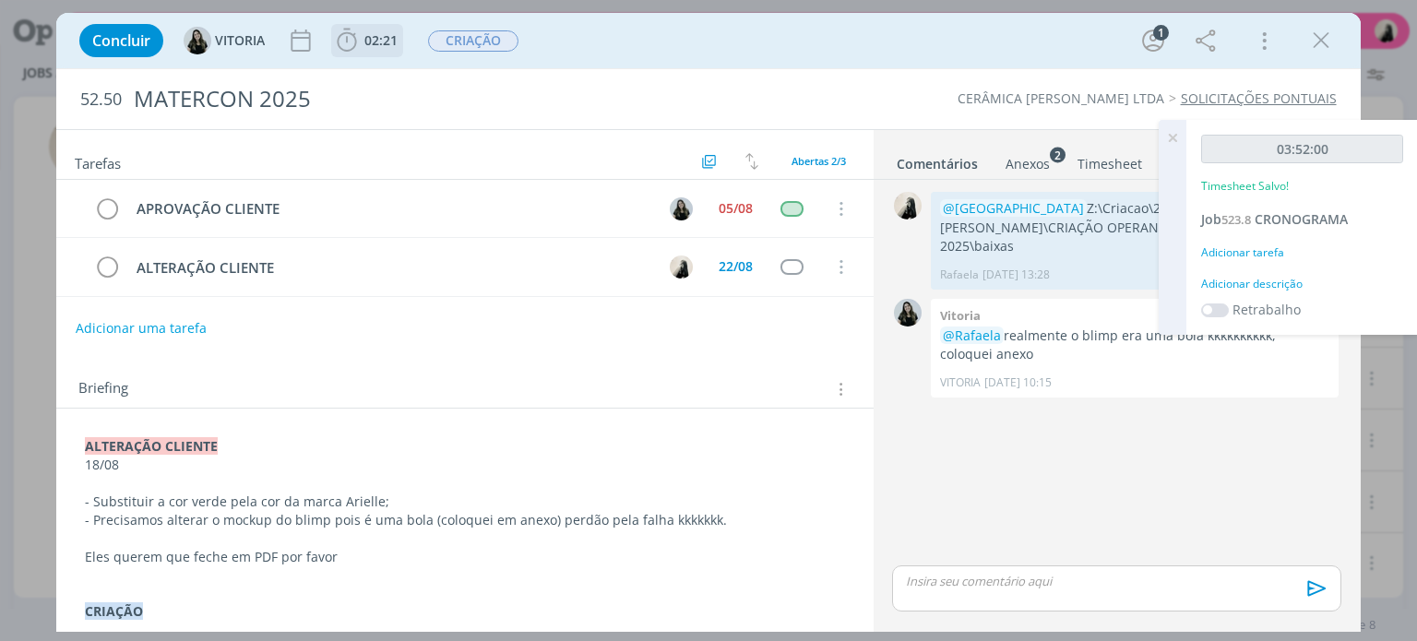
click at [371, 39] on span "02:21" at bounding box center [380, 40] width 33 height 18
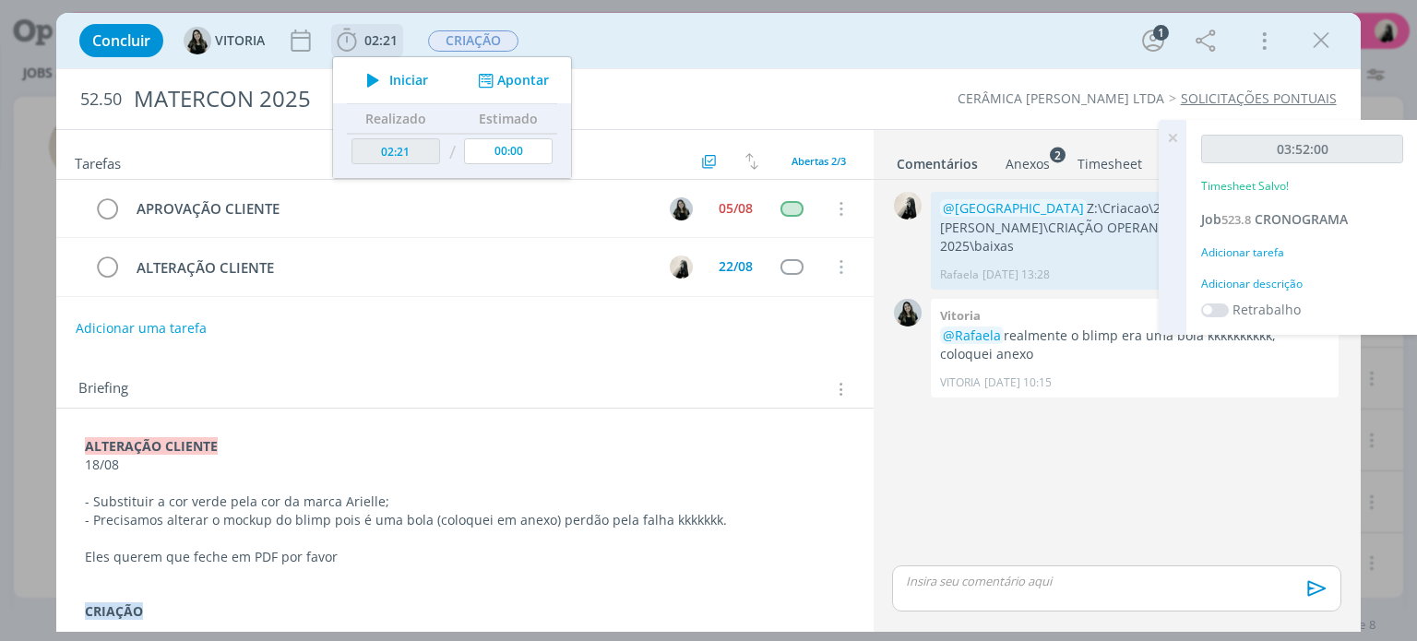
click at [377, 85] on icon "dialog" at bounding box center [373, 80] width 32 height 24
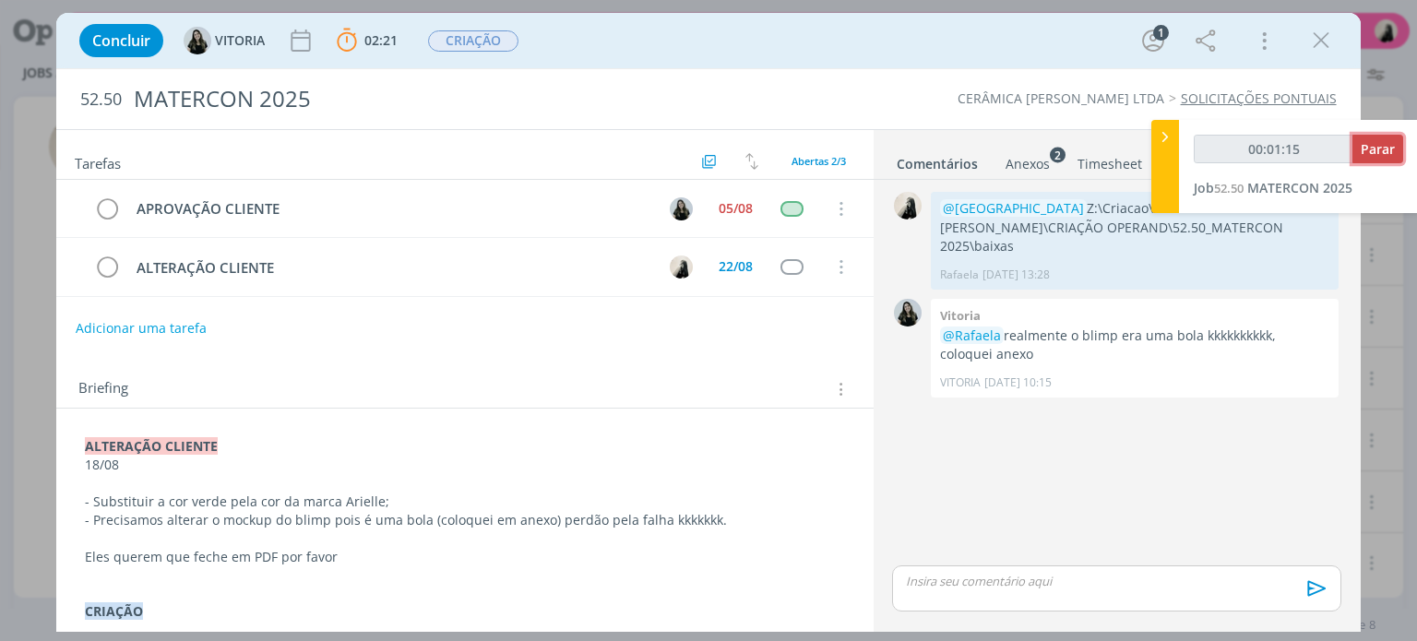
click at [1388, 150] on span "Parar" at bounding box center [1378, 149] width 34 height 18
type input "00:02:00"
